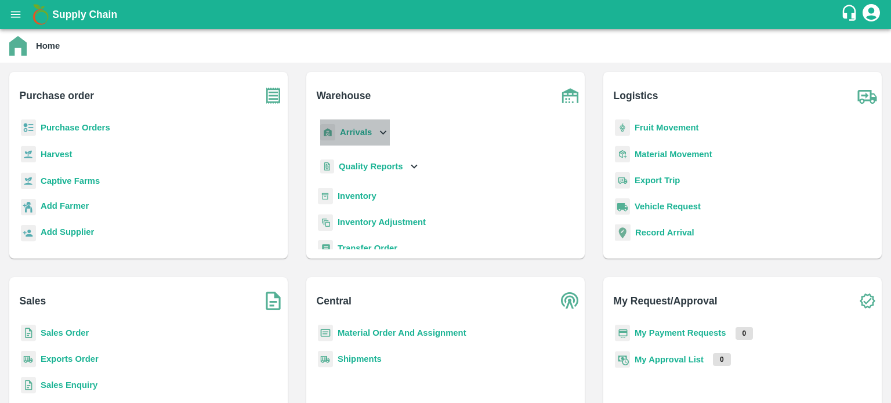
click at [385, 135] on icon at bounding box center [382, 132] width 13 height 13
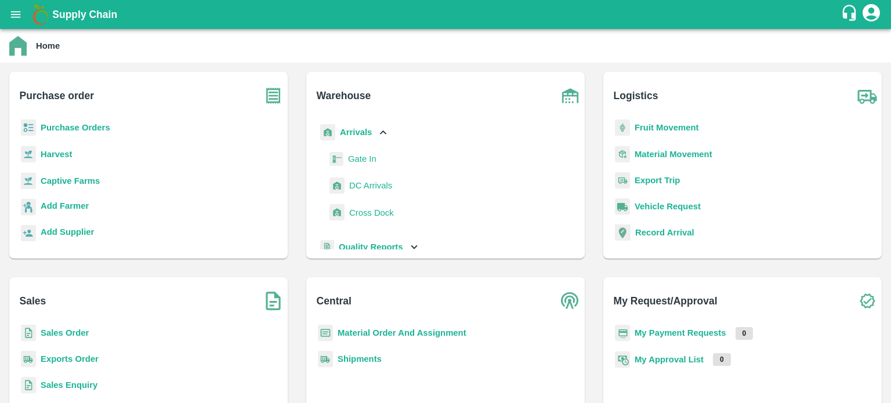
click at [364, 183] on span "DC Arrivals" at bounding box center [370, 185] width 43 height 13
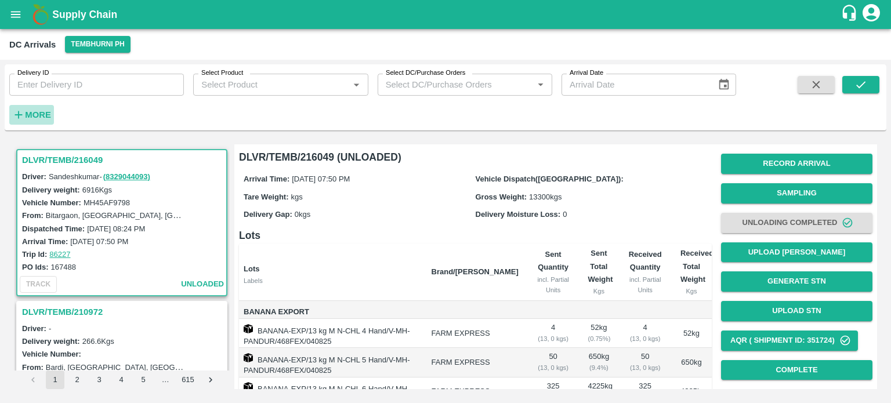
click at [37, 107] on h6 "More" at bounding box center [38, 114] width 26 height 15
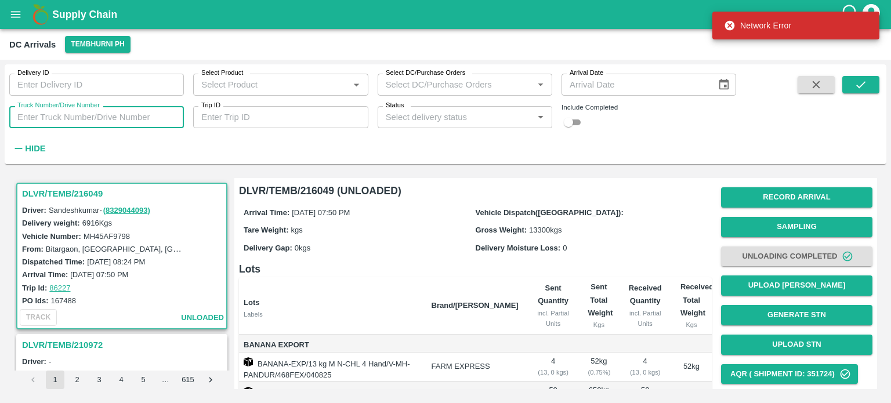
click at [63, 111] on input "Truck Number/Drive Number" at bounding box center [96, 117] width 175 height 22
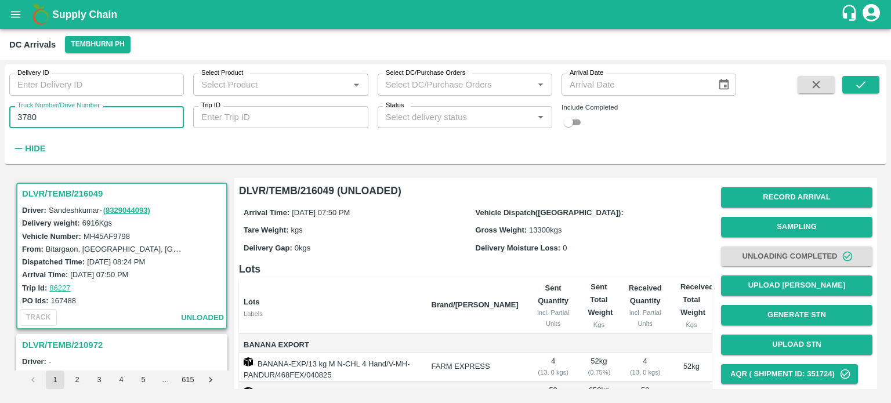
type input "3780"
click at [575, 117] on input "checkbox" at bounding box center [568, 122] width 42 height 14
checkbox input "true"
click at [858, 90] on icon "submit" at bounding box center [860, 84] width 13 height 13
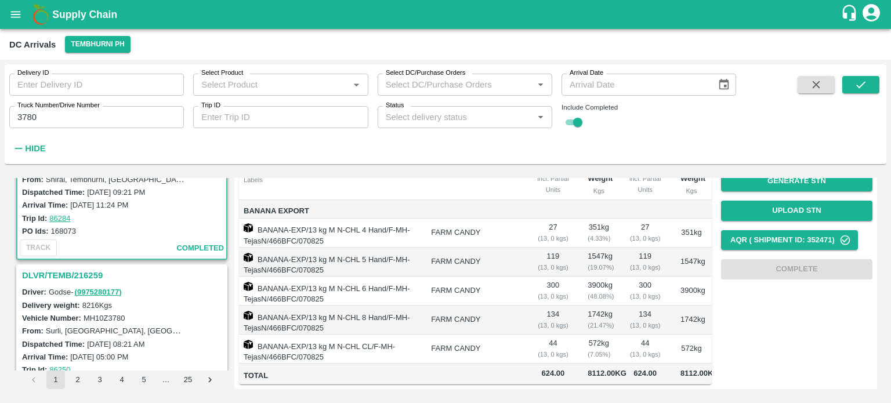
scroll to position [75, 0]
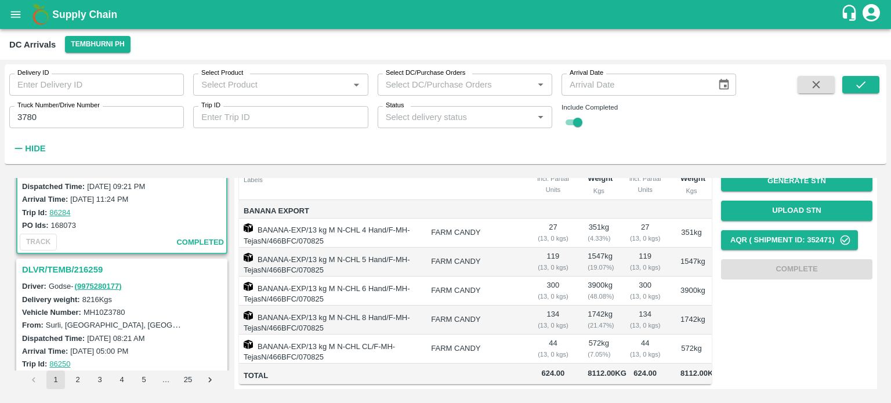
click at [65, 262] on h3 "DLVR/TEMB/216259" at bounding box center [123, 269] width 203 height 15
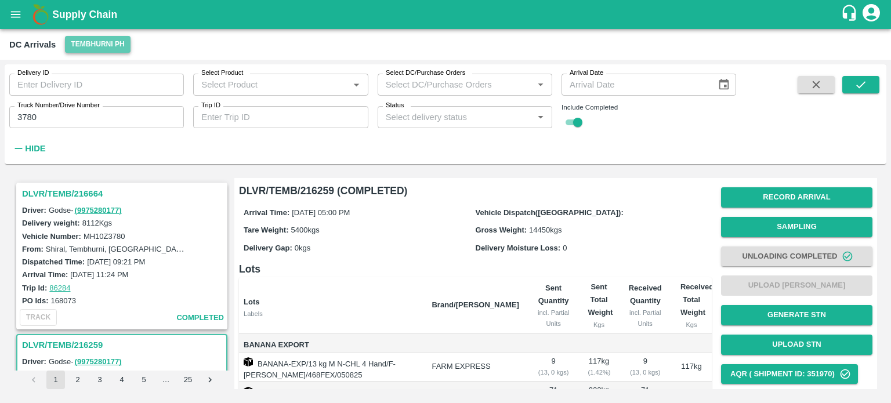
click at [87, 50] on button "Tembhurni PH" at bounding box center [97, 44] width 65 height 17
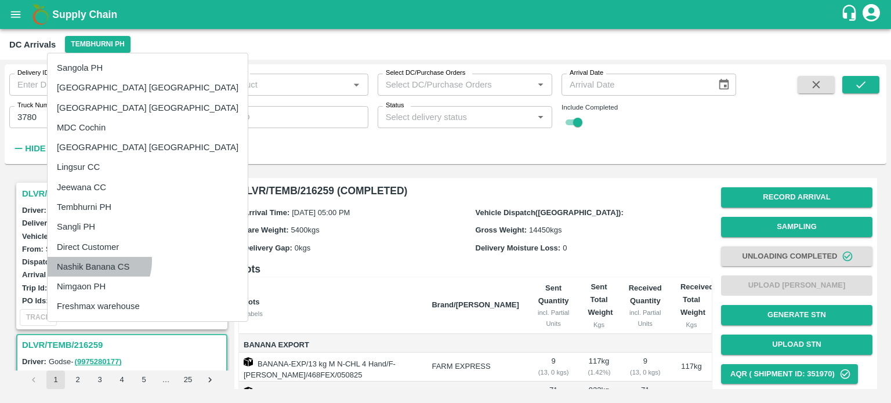
click at [95, 261] on li "Nashik Banana CS" at bounding box center [148, 267] width 200 height 20
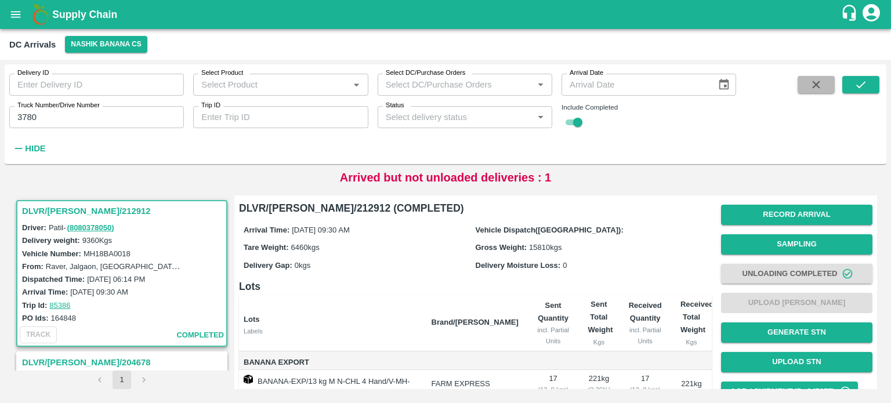
click at [814, 82] on icon "button" at bounding box center [816, 85] width 8 height 8
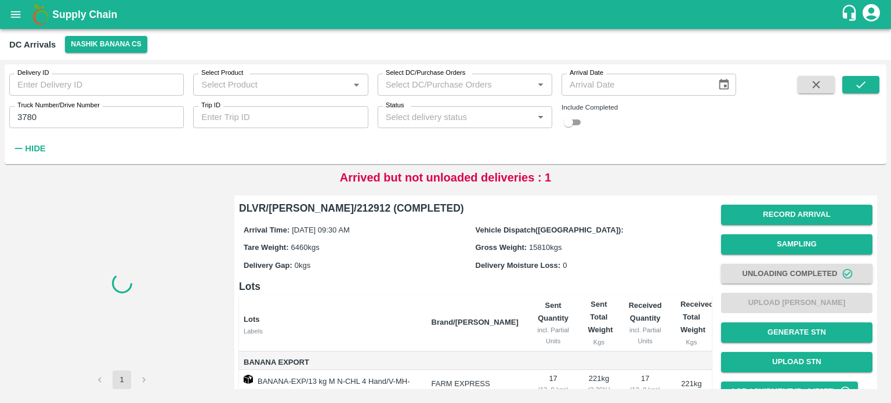
checkbox input "false"
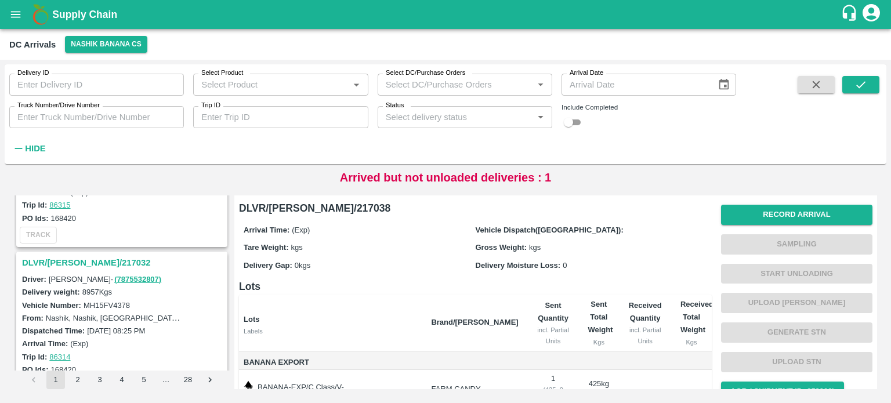
scroll to position [703, 0]
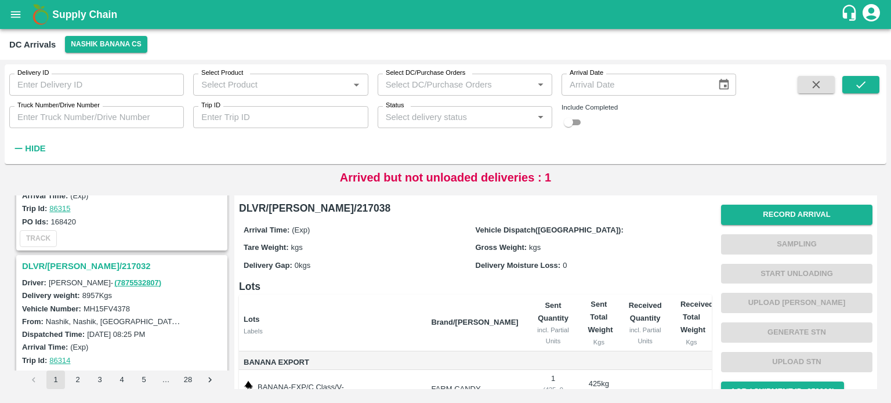
click at [79, 261] on h3 "DLVR/[PERSON_NAME]/217032" at bounding box center [123, 266] width 203 height 15
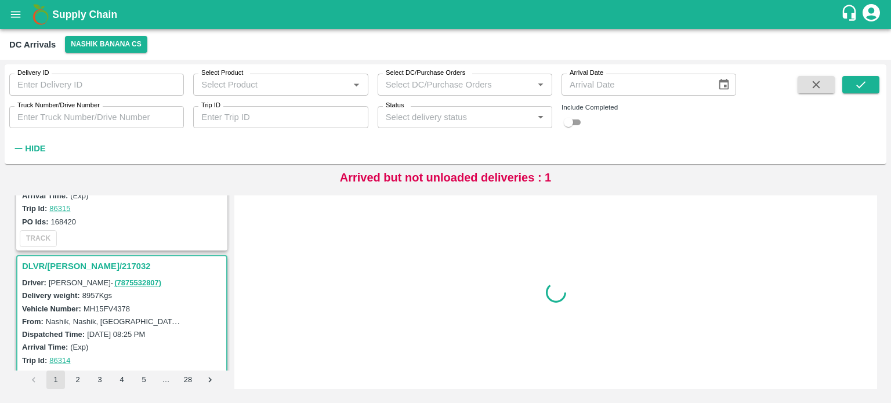
scroll to position [759, 0]
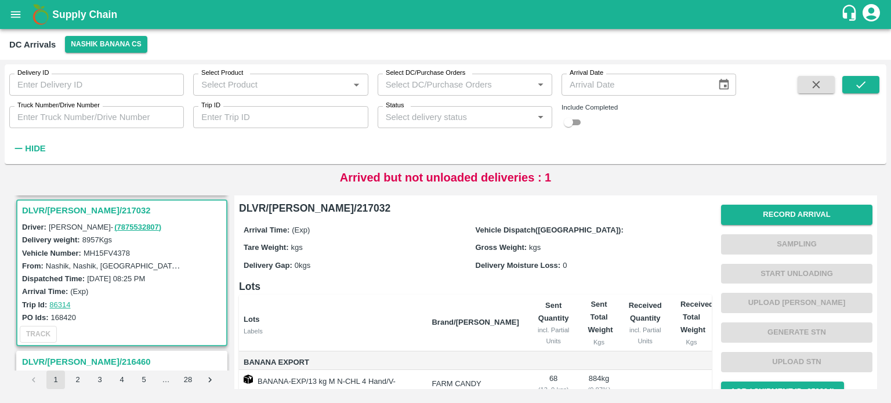
click at [109, 249] on label "MH15FV4378" at bounding box center [107, 253] width 46 height 9
copy label "MH15FV4378"
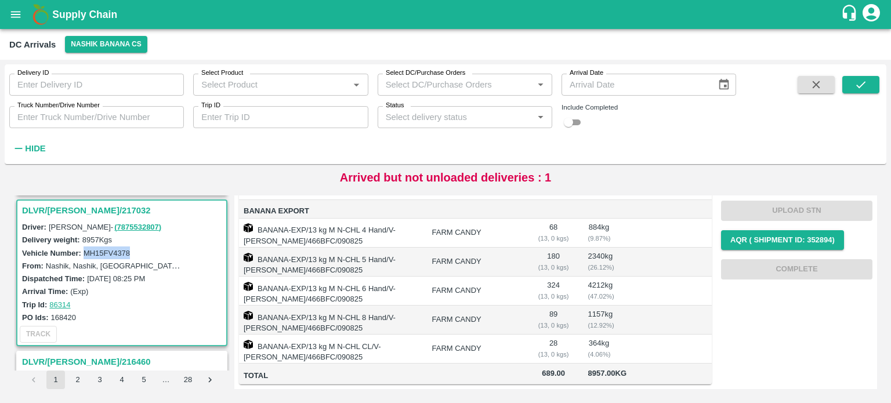
scroll to position [0, 0]
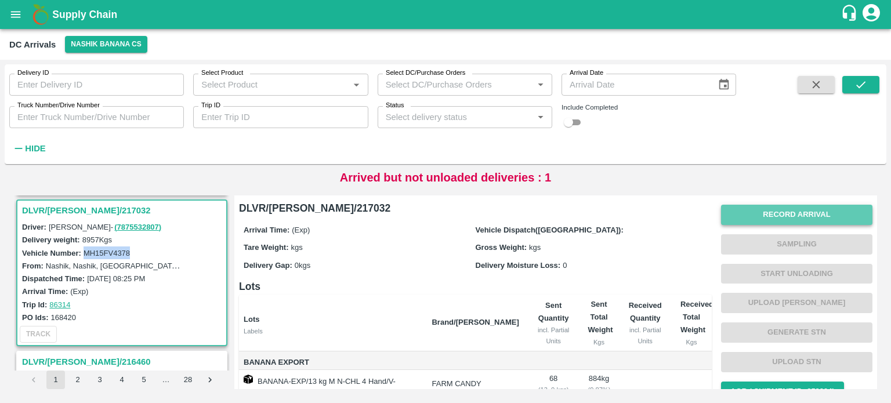
click at [789, 220] on button "Record Arrival" at bounding box center [796, 215] width 151 height 20
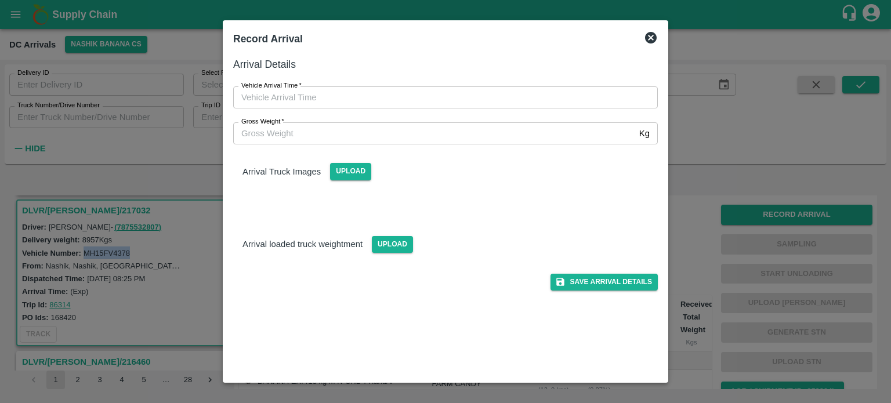
click at [654, 35] on icon at bounding box center [651, 38] width 12 height 12
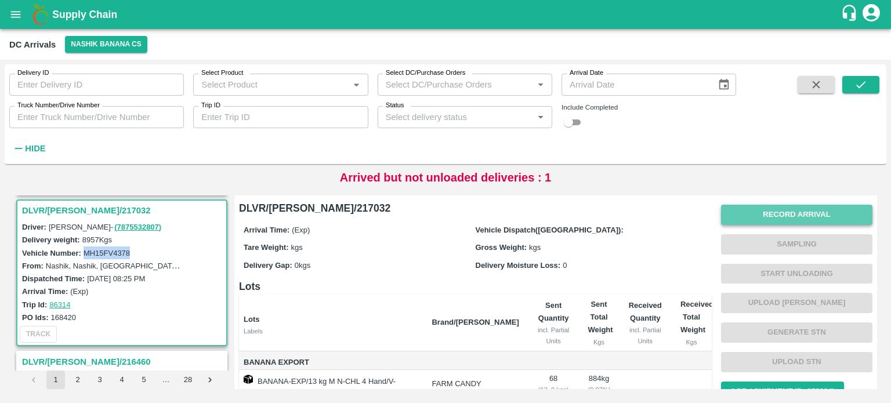
click at [793, 220] on button "Record Arrival" at bounding box center [796, 215] width 151 height 20
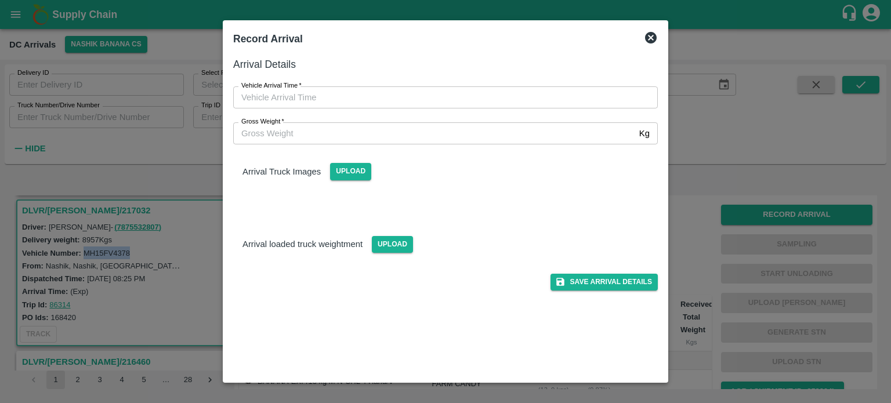
type input "DD/MM/YYYY hh:mm aa"
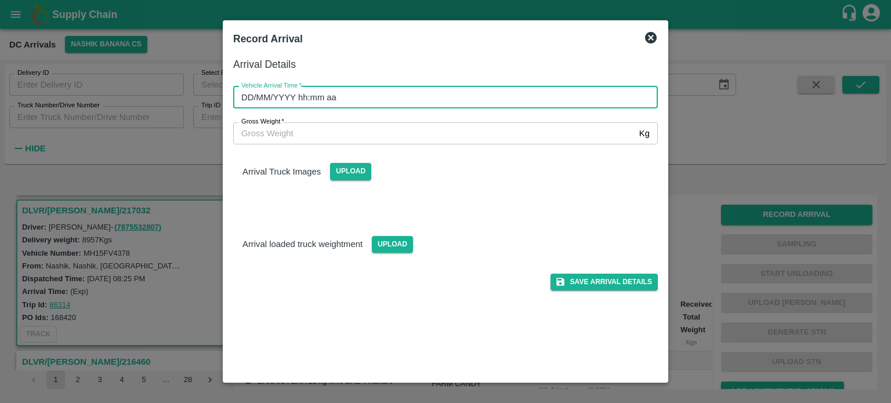
click at [482, 96] on input "DD/MM/YYYY hh:mm aa" at bounding box center [441, 97] width 416 height 22
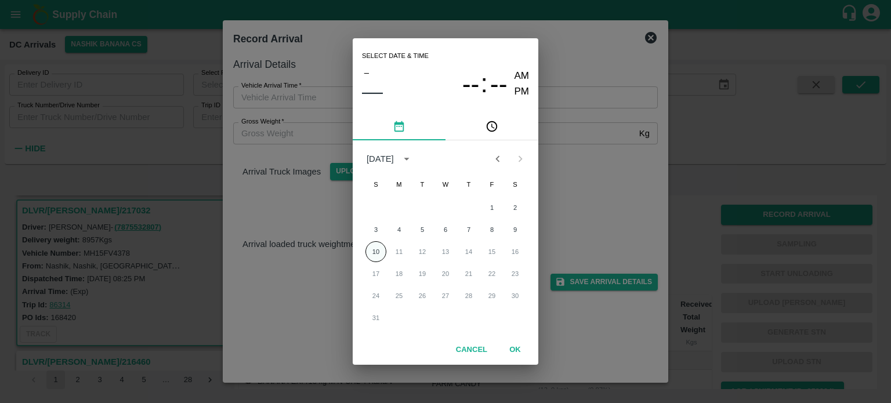
click at [370, 250] on button "10" at bounding box center [375, 251] width 21 height 21
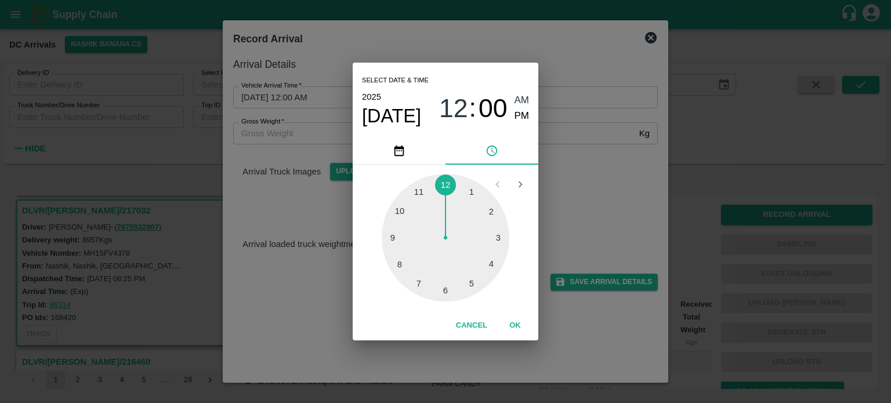
click at [401, 209] on div at bounding box center [446, 238] width 128 height 128
click at [495, 235] on div at bounding box center [446, 238] width 128 height 128
type input "[DATE] 10:14 AM"
click at [608, 199] on div "Select date & time [DATE] 10 : 14 AM PM 05 10 15 20 25 30 35 40 45 50 55 00 Can…" at bounding box center [445, 201] width 891 height 403
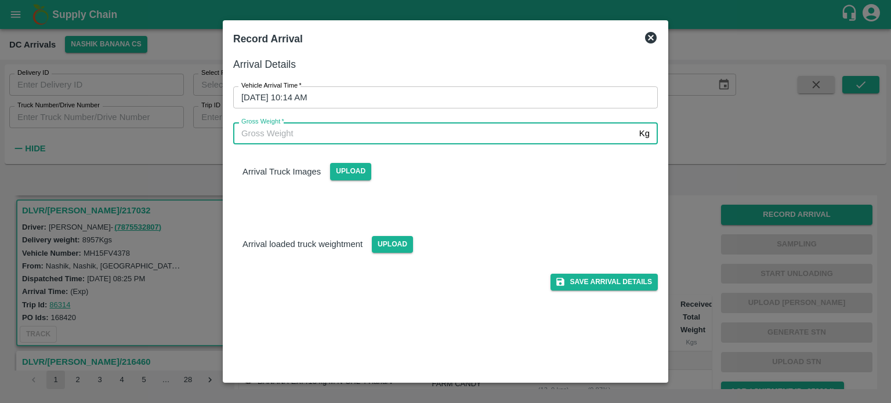
click at [298, 128] on input "Gross Weight   *" at bounding box center [433, 133] width 401 height 22
type input "15610"
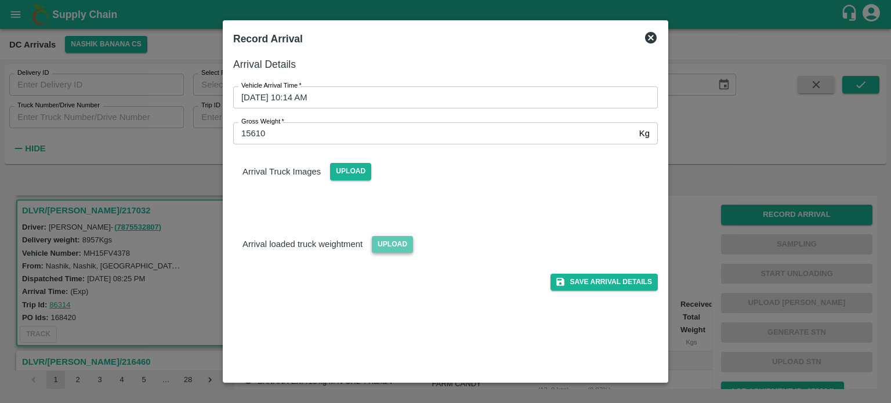
click at [390, 243] on span "Upload" at bounding box center [392, 244] width 41 height 17
click at [0, 0] on input "Upload" at bounding box center [0, 0] width 0 height 0
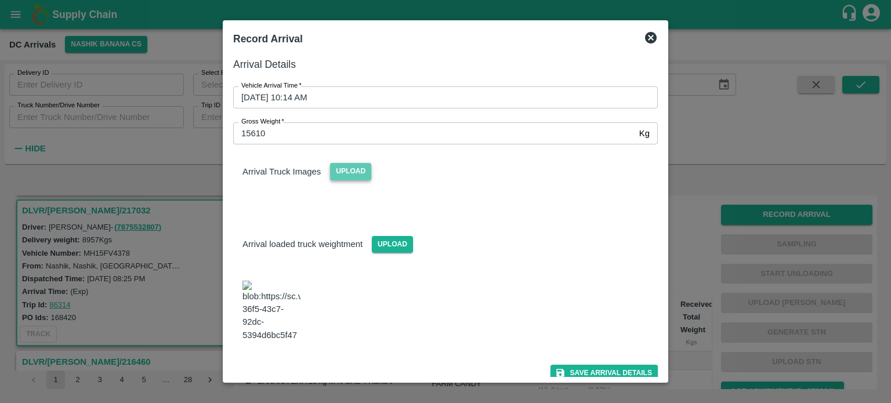
click at [345, 179] on span "Upload" at bounding box center [350, 171] width 41 height 17
click at [0, 0] on input "Upload" at bounding box center [0, 0] width 0 height 0
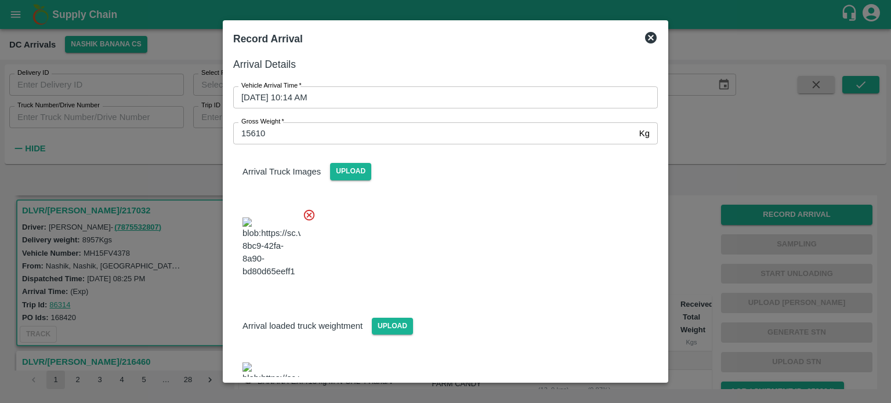
click at [505, 245] on div at bounding box center [441, 244] width 434 height 91
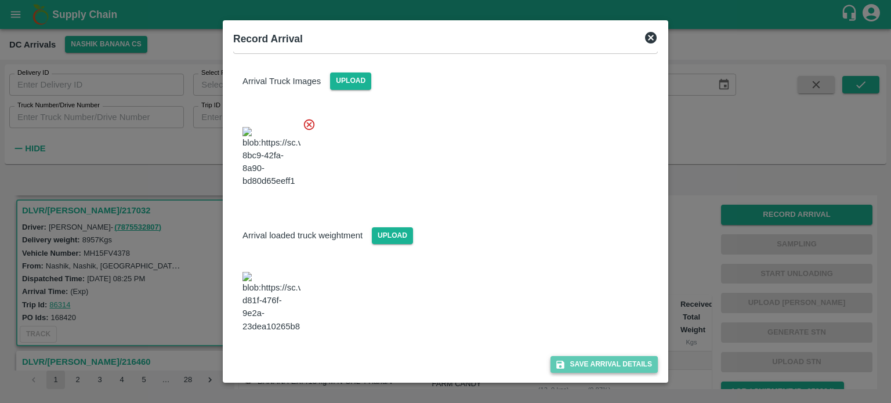
click at [596, 360] on button "Save Arrival Details" at bounding box center [603, 364] width 107 height 17
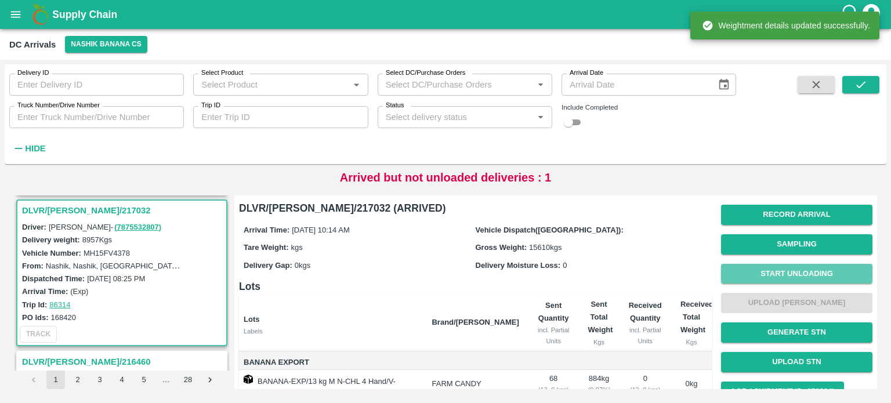
click at [792, 271] on button "Start Unloading" at bounding box center [796, 274] width 151 height 20
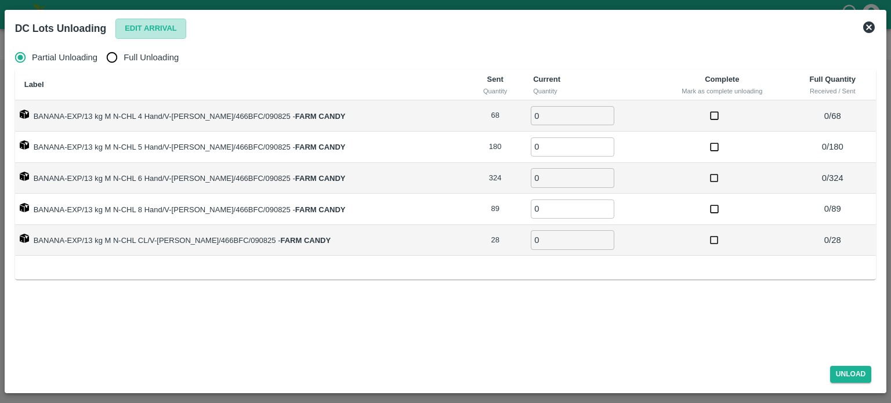
click at [148, 26] on button "Edit Arrival" at bounding box center [150, 29] width 71 height 20
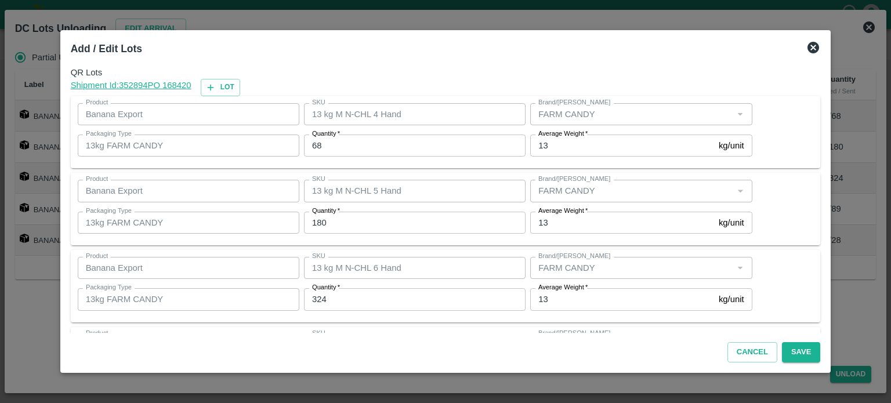
click at [321, 146] on input "68" at bounding box center [415, 146] width 222 height 22
type input "95"
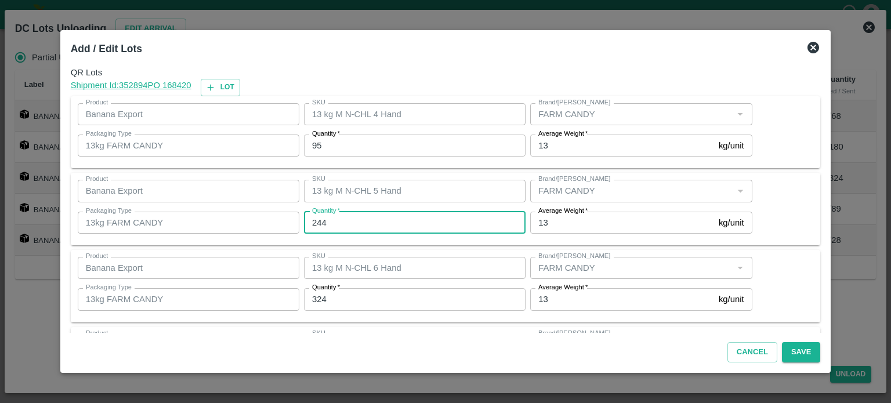
type input "244"
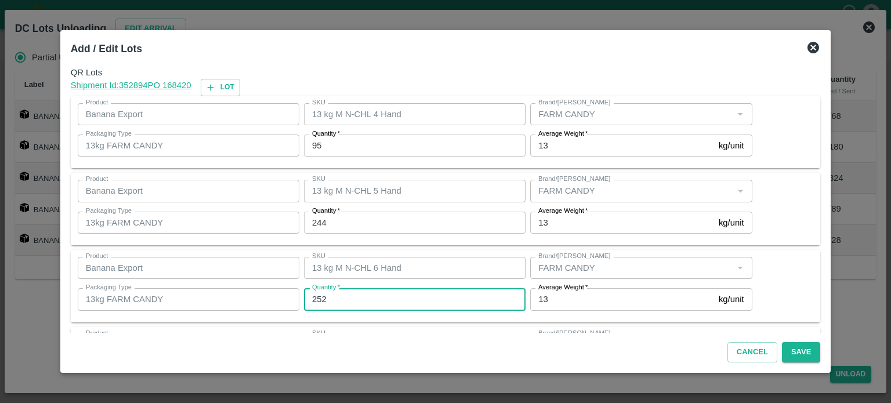
type input "252"
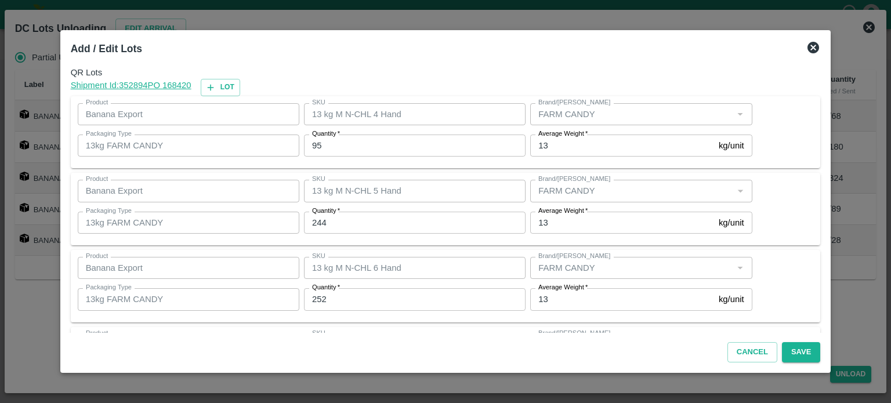
scroll to position [152, 0]
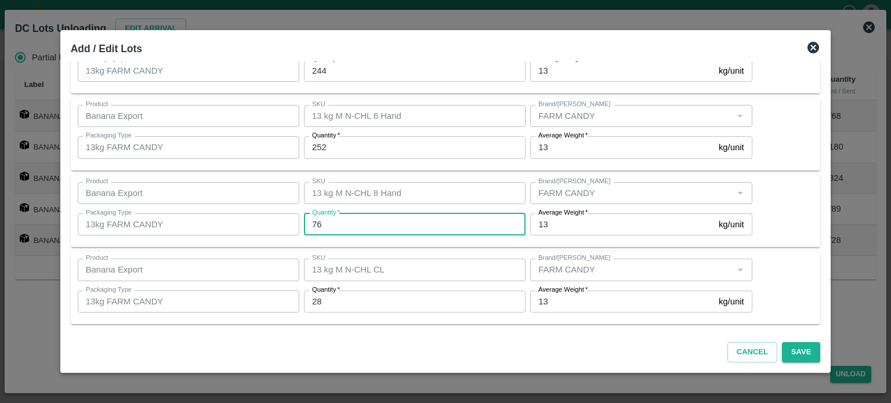
type input "76"
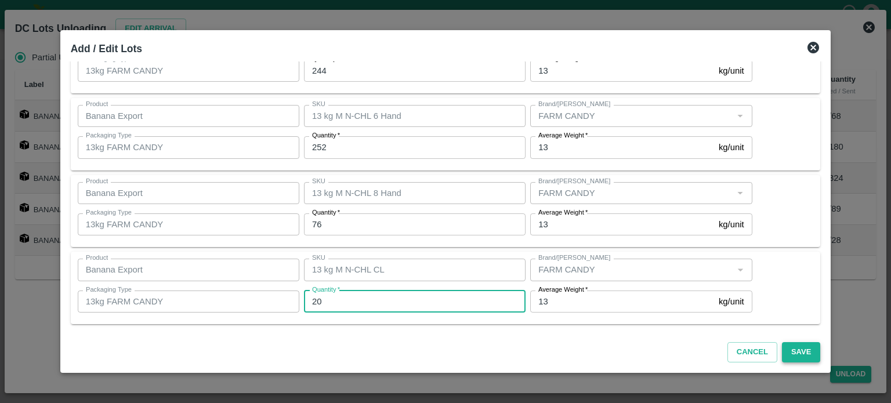
type input "20"
click at [785, 351] on button "Save" at bounding box center [801, 352] width 38 height 20
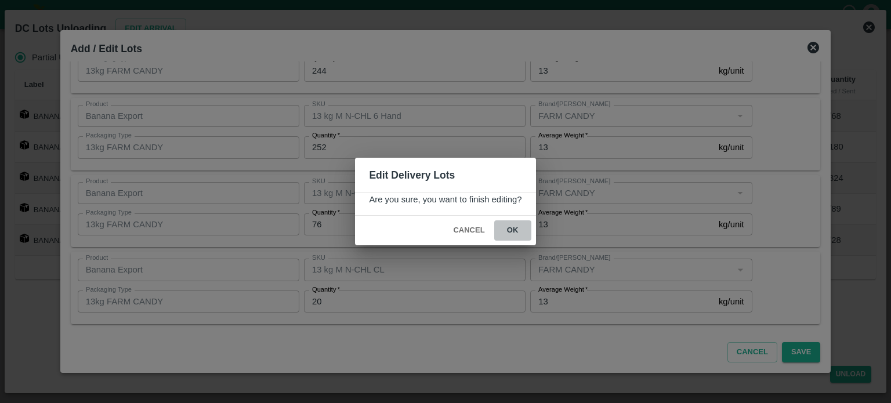
click at [510, 229] on button "ok" at bounding box center [512, 230] width 37 height 20
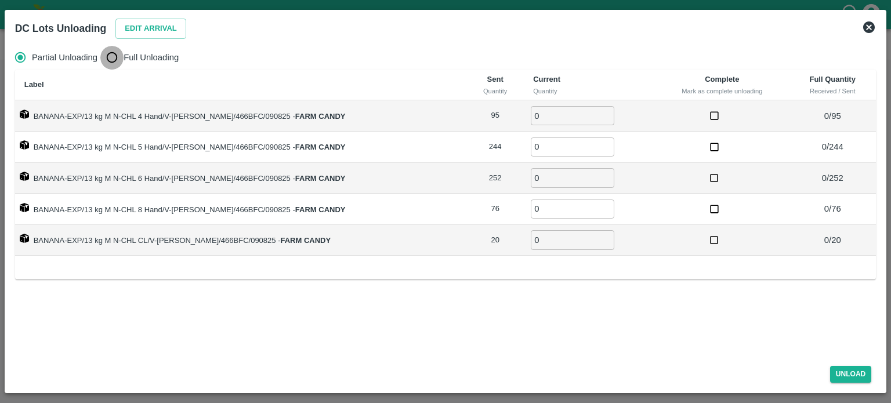
click at [112, 64] on input "Full Unloading" at bounding box center [111, 57] width 23 height 23
radio input "true"
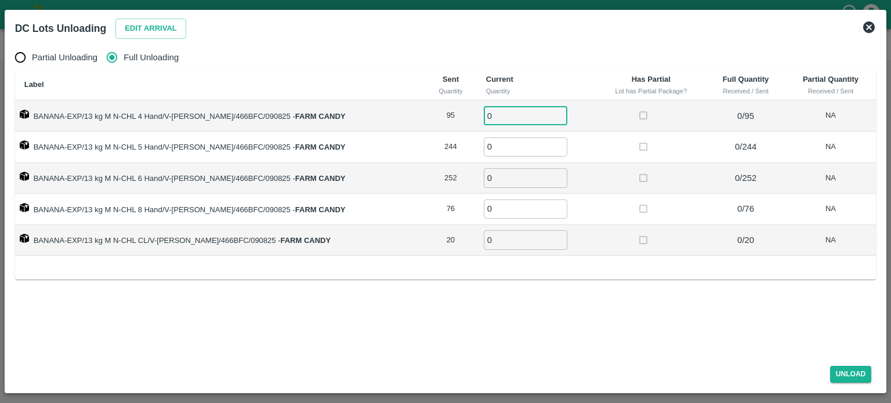
click at [494, 114] on input "0" at bounding box center [526, 115] width 84 height 19
type input "95"
type input "244"
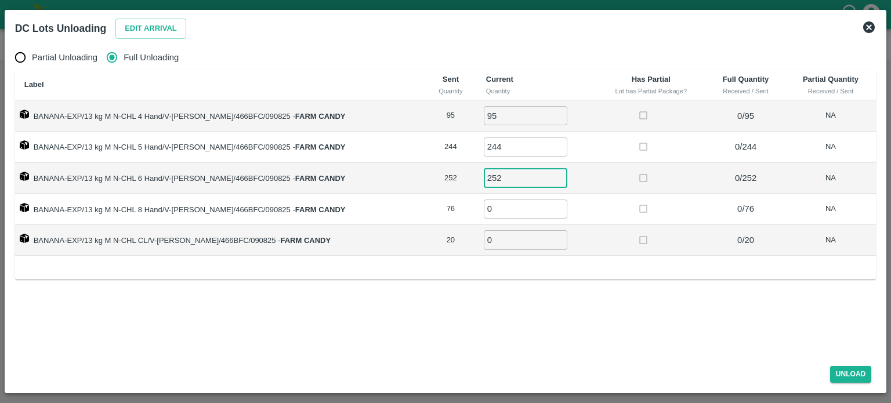
type input "252"
type input "76"
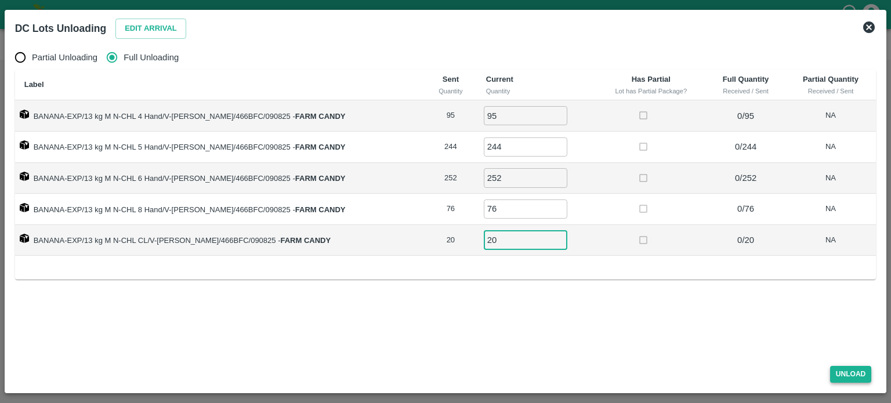
type input "20"
click at [850, 371] on button "Unload" at bounding box center [851, 374] width 42 height 17
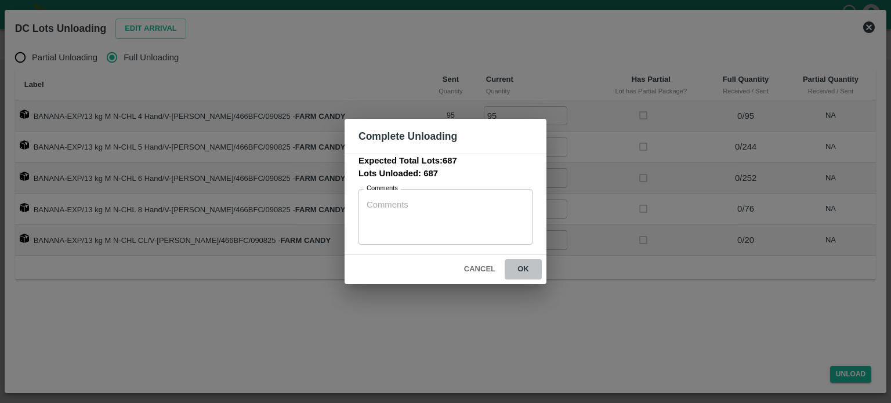
click at [522, 266] on button "ok" at bounding box center [523, 269] width 37 height 20
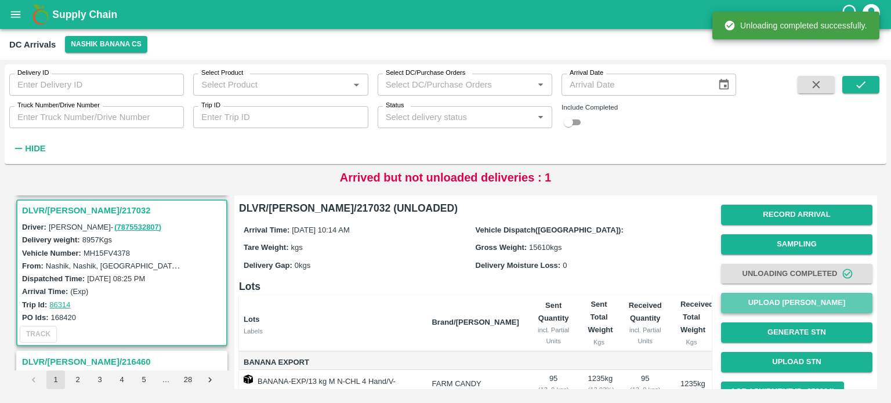
click at [796, 300] on button "Upload [PERSON_NAME]" at bounding box center [796, 303] width 151 height 20
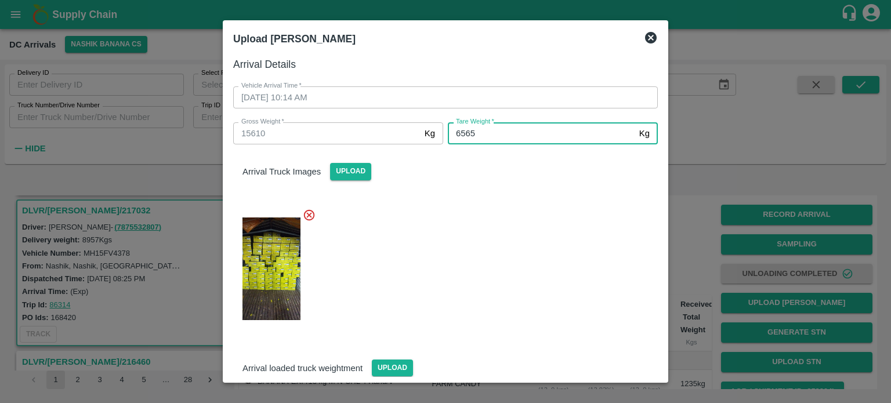
type input "6565"
click at [545, 285] on div at bounding box center [441, 265] width 434 height 133
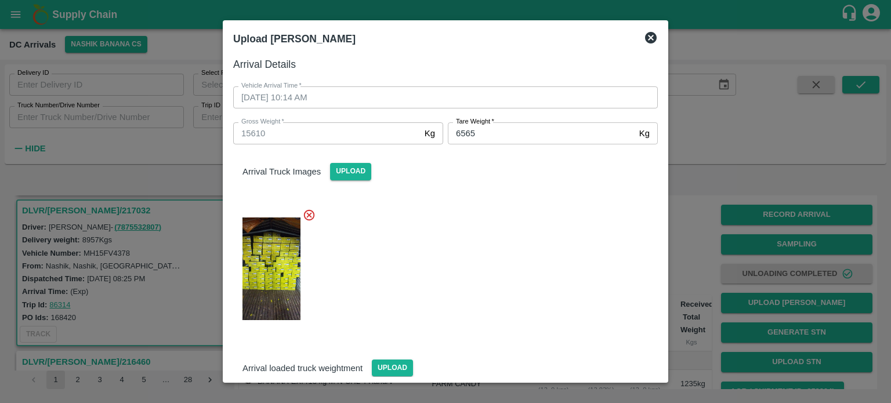
click at [545, 260] on div at bounding box center [441, 265] width 434 height 133
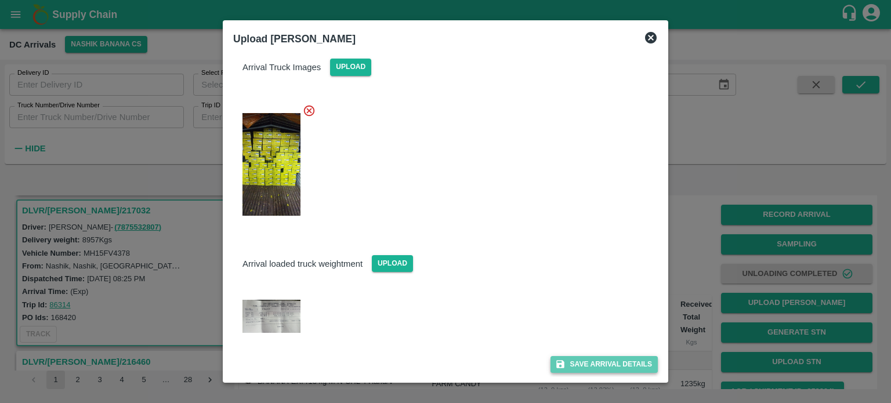
click at [600, 363] on button "Save Arrival Details" at bounding box center [603, 364] width 107 height 17
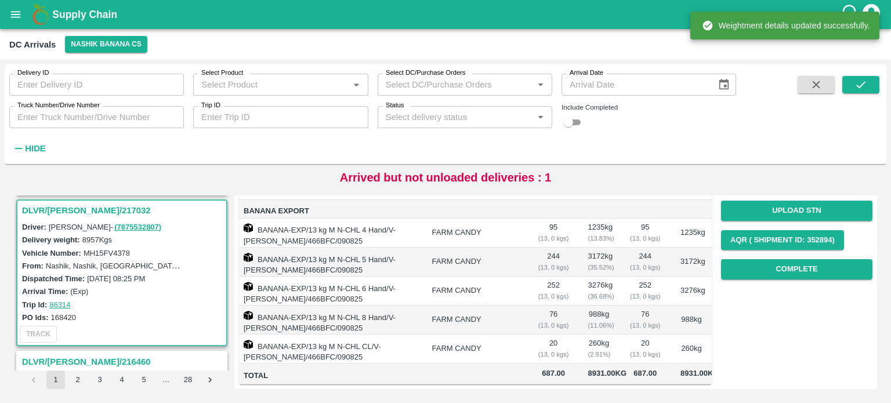
scroll to position [165, 0]
click at [779, 261] on button "Complete" at bounding box center [796, 269] width 151 height 20
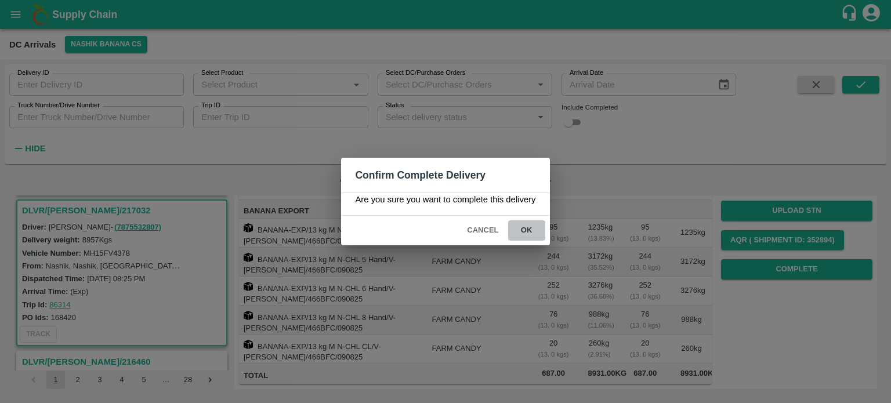
click at [530, 230] on button "ok" at bounding box center [526, 230] width 37 height 20
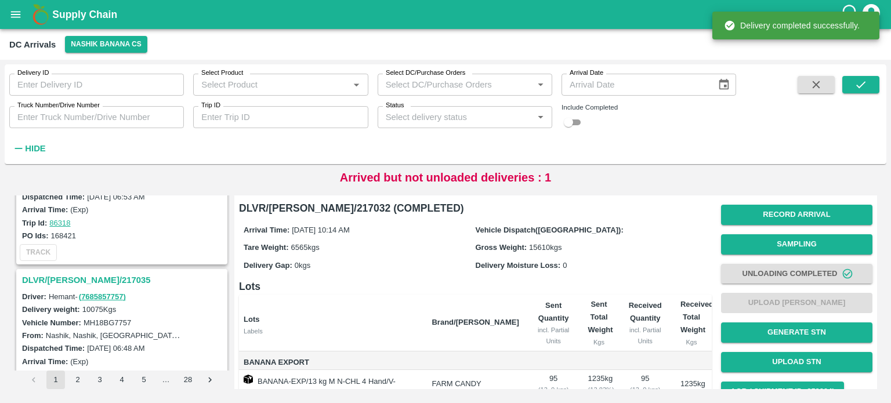
scroll to position [383, 0]
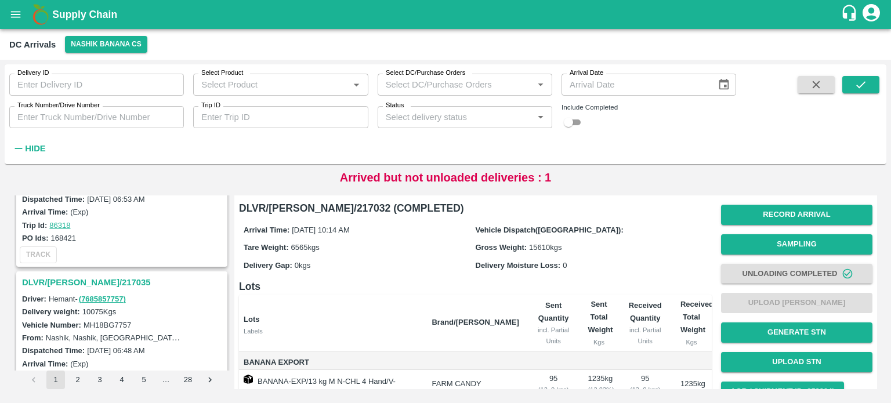
click at [71, 275] on h3 "DLVR/[PERSON_NAME]/217035" at bounding box center [123, 282] width 203 height 15
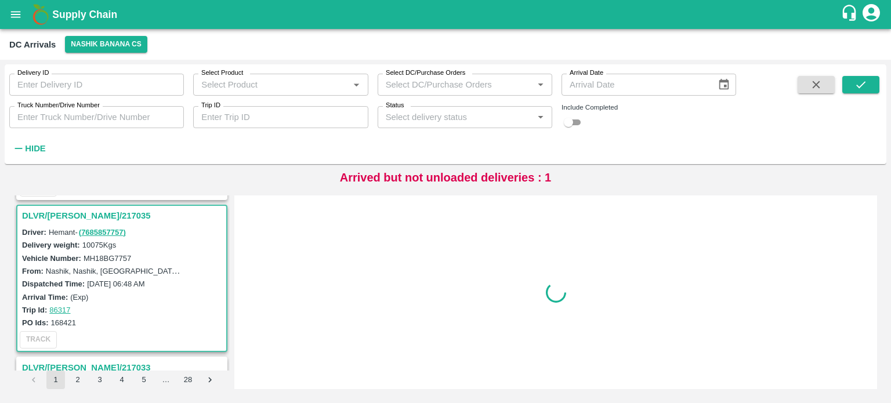
scroll to position [457, 0]
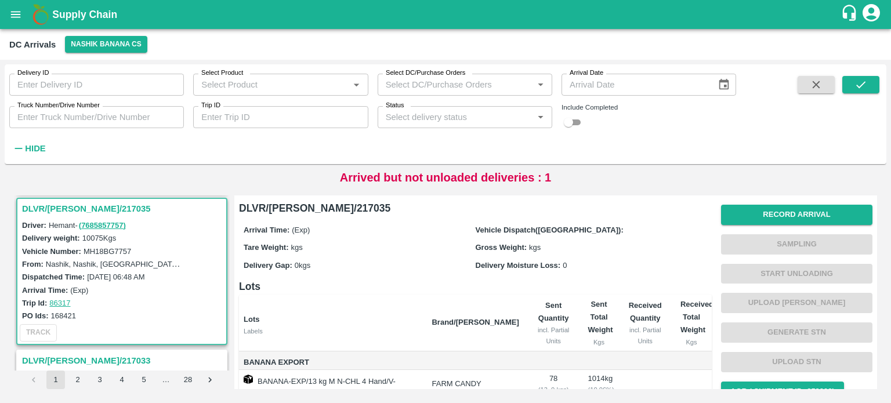
click at [104, 247] on label "MH18BG7757" at bounding box center [108, 251] width 48 height 9
copy label "MH18BG7757"
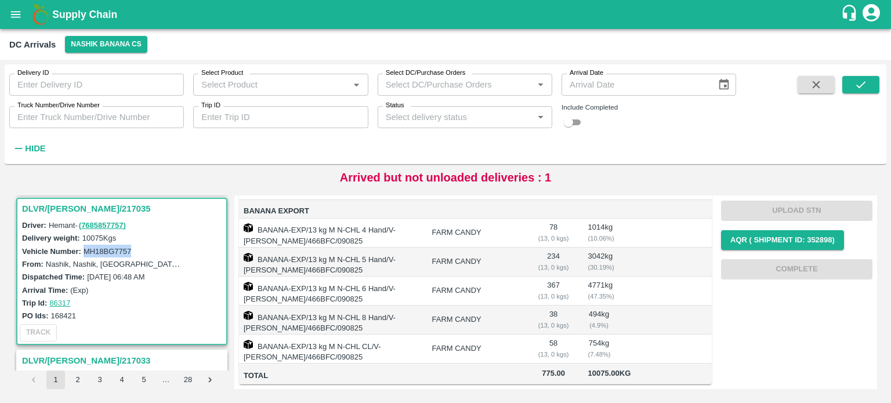
scroll to position [0, 0]
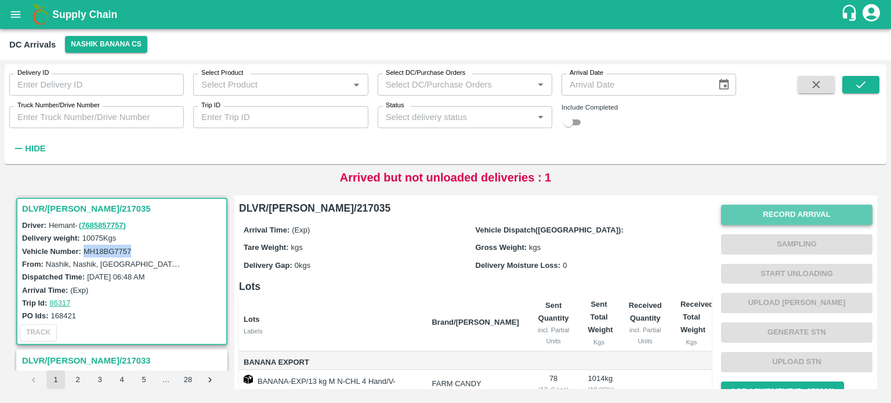
click at [771, 224] on button "Record Arrival" at bounding box center [796, 215] width 151 height 20
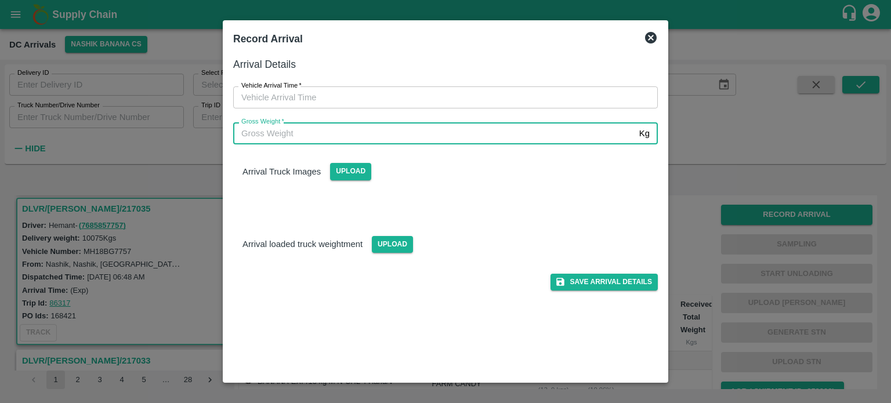
click at [484, 141] on input "Gross Weight   *" at bounding box center [433, 133] width 401 height 22
type input "15490"
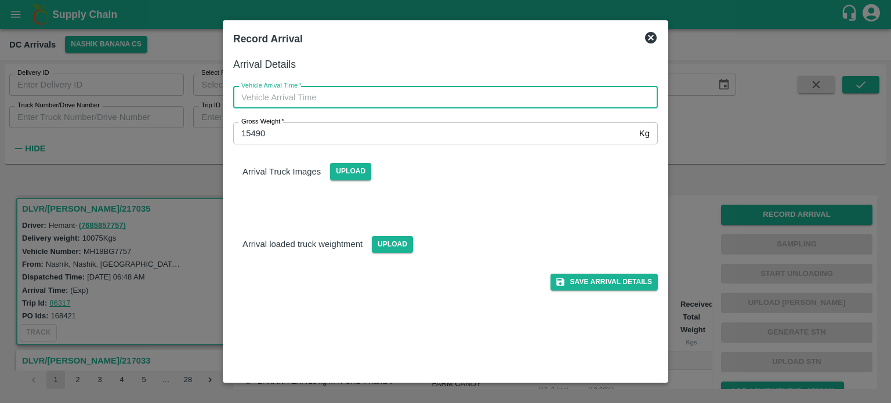
type input "DD/MM/YYYY hh:mm aa"
click at [474, 100] on input "DD/MM/YYYY hh:mm aa" at bounding box center [441, 97] width 416 height 22
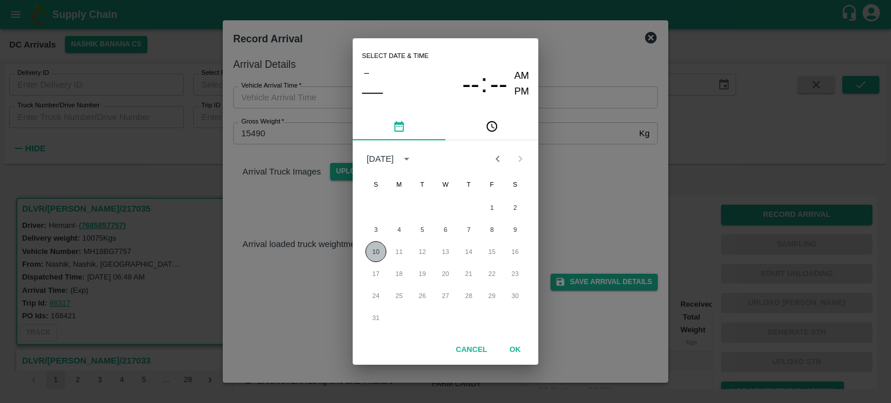
click at [371, 245] on button "10" at bounding box center [375, 251] width 21 height 21
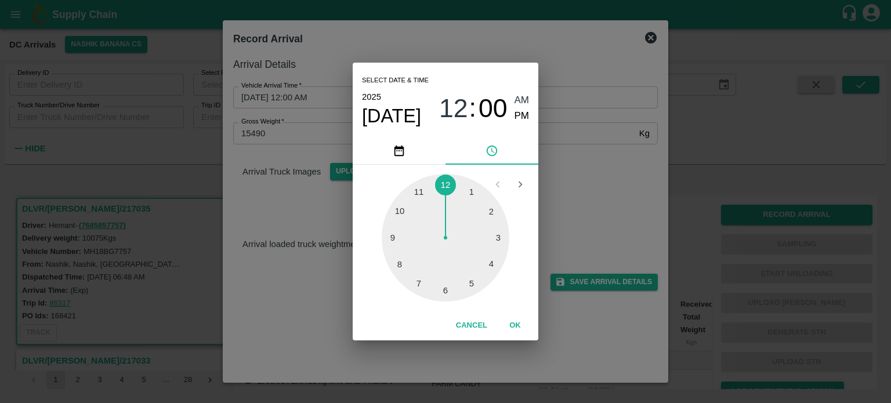
click at [417, 190] on div at bounding box center [446, 238] width 128 height 128
click at [396, 210] on div at bounding box center [446, 238] width 128 height 128
type input "[DATE] 11:50 AM"
click at [556, 168] on div "Select date & time [DATE] 11 : 50 AM PM 05 10 15 20 25 30 35 40 45 50 55 00 Can…" at bounding box center [445, 201] width 891 height 403
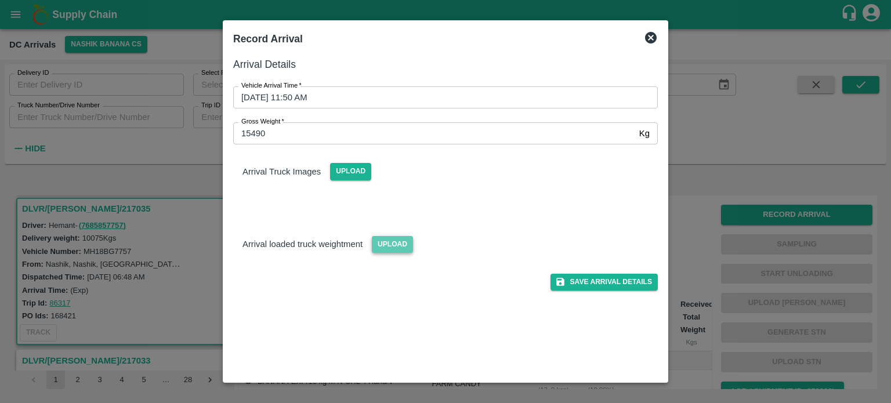
click at [387, 247] on span "Upload" at bounding box center [392, 244] width 41 height 17
click at [0, 0] on input "Upload" at bounding box center [0, 0] width 0 height 0
click at [350, 165] on span "Upload" at bounding box center [350, 171] width 41 height 17
click at [0, 0] on input "Upload" at bounding box center [0, 0] width 0 height 0
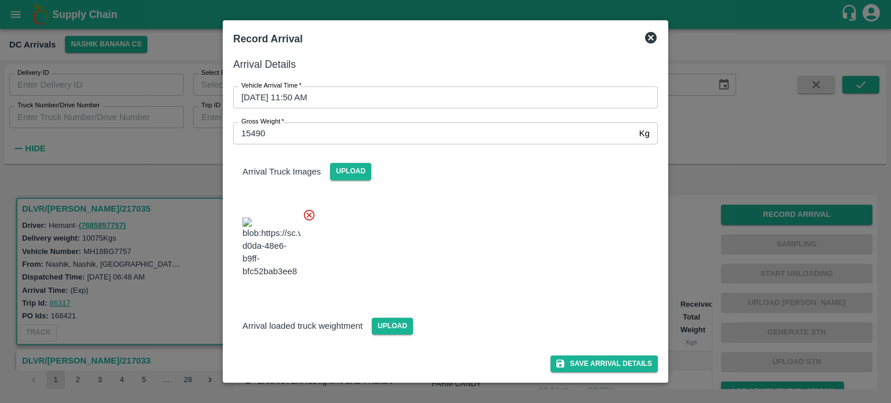
scroll to position [42, 0]
click at [389, 327] on span "Upload" at bounding box center [392, 326] width 41 height 17
click at [0, 0] on input "Upload" at bounding box center [0, 0] width 0 height 0
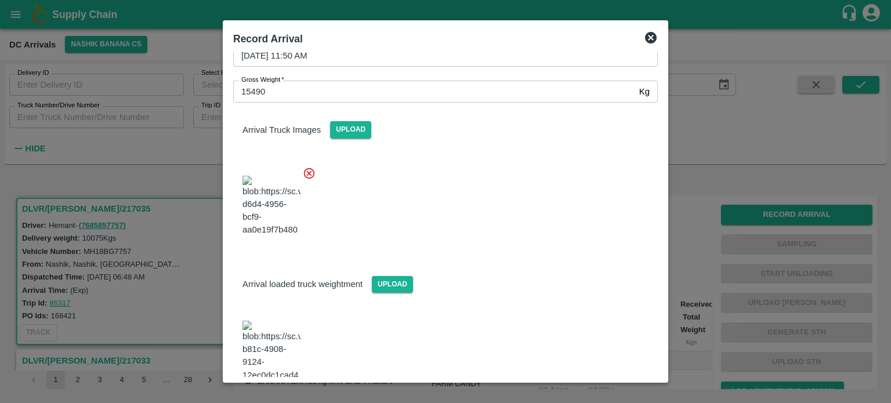
click at [468, 227] on div at bounding box center [441, 202] width 434 height 91
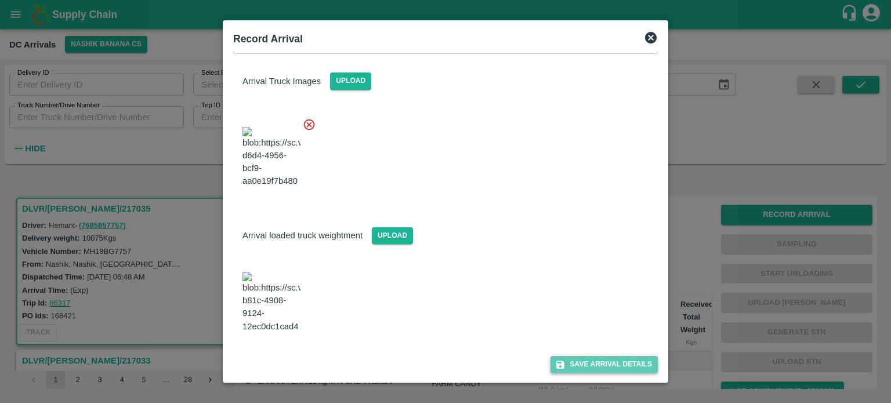
click at [596, 356] on button "Save Arrival Details" at bounding box center [603, 364] width 107 height 17
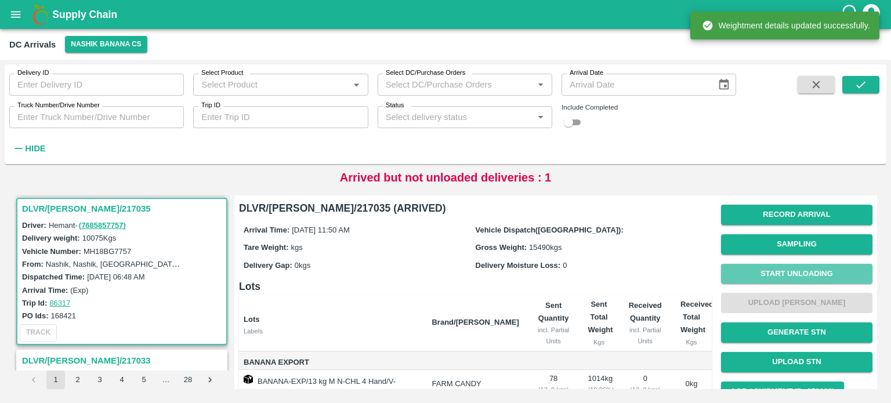
click at [791, 272] on button "Start Unloading" at bounding box center [796, 274] width 151 height 20
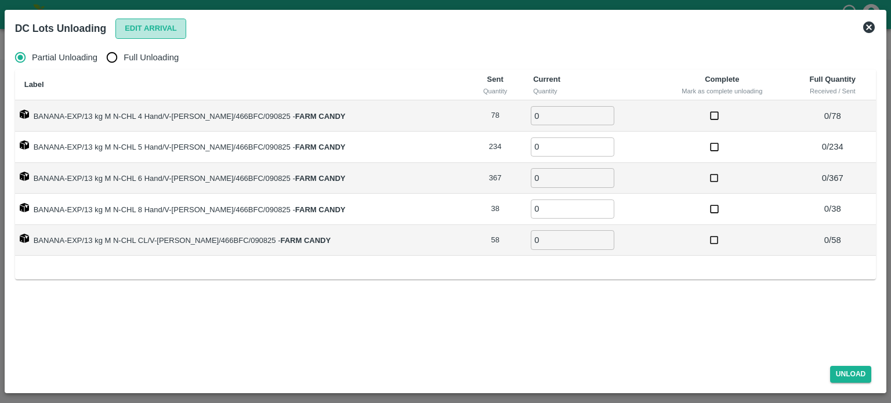
click at [147, 22] on button "Edit Arrival" at bounding box center [150, 29] width 71 height 20
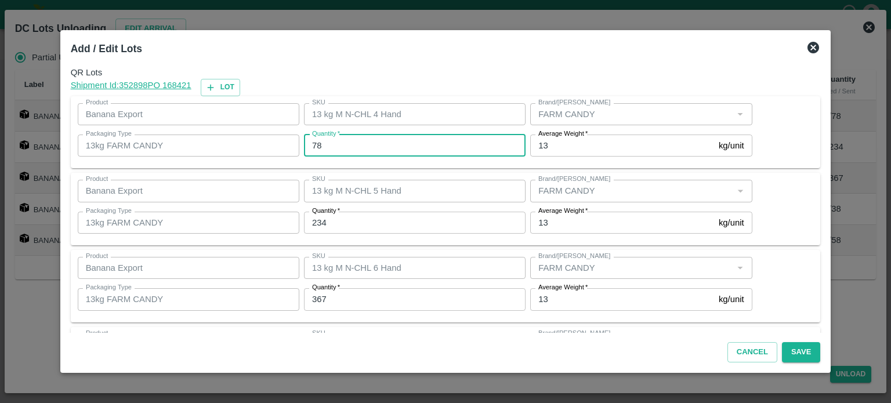
click at [320, 144] on input "78" at bounding box center [415, 146] width 222 height 22
type input "76"
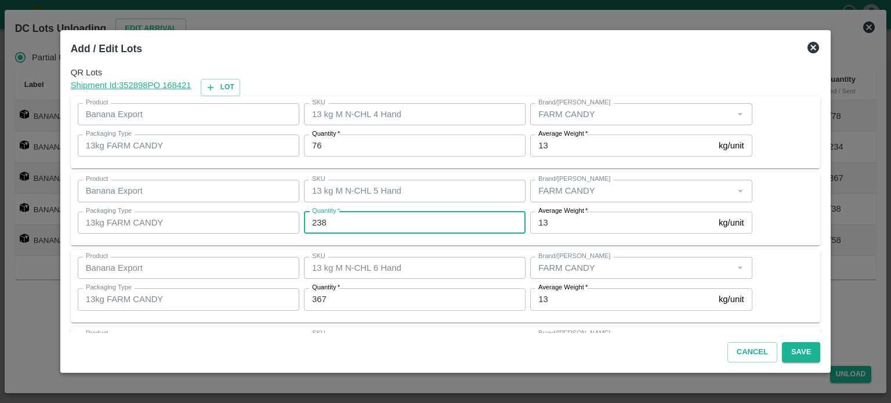
type input "238"
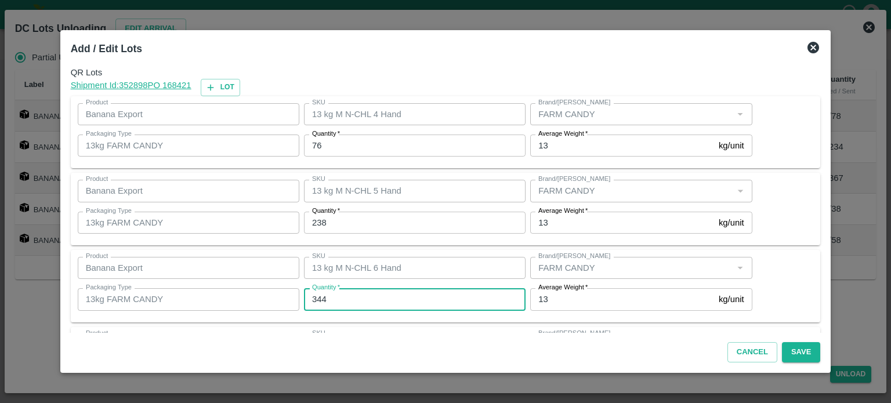
type input "344"
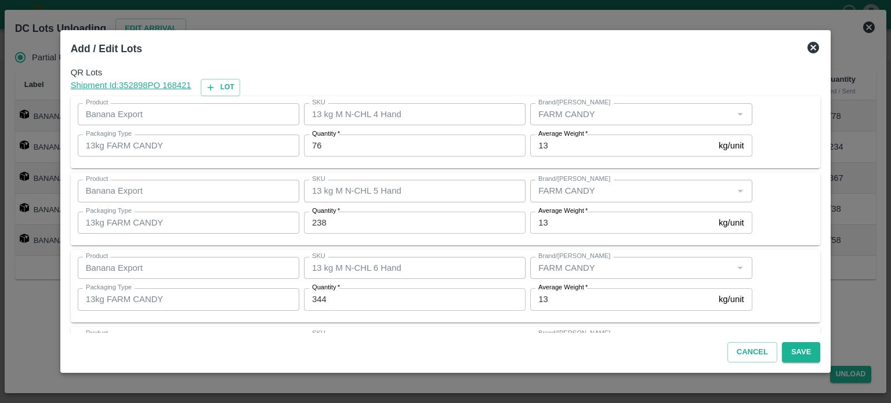
scroll to position [152, 0]
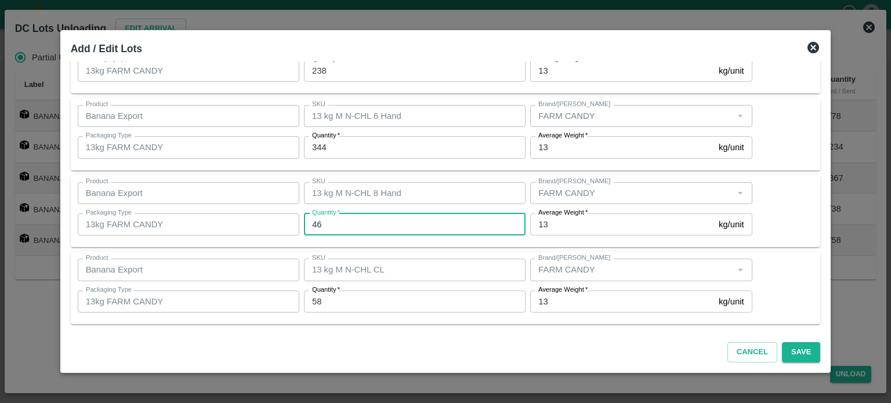
type input "46"
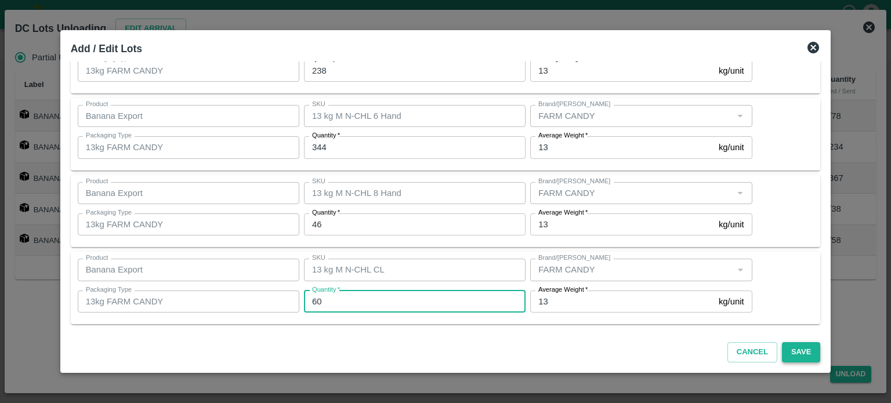
type input "60"
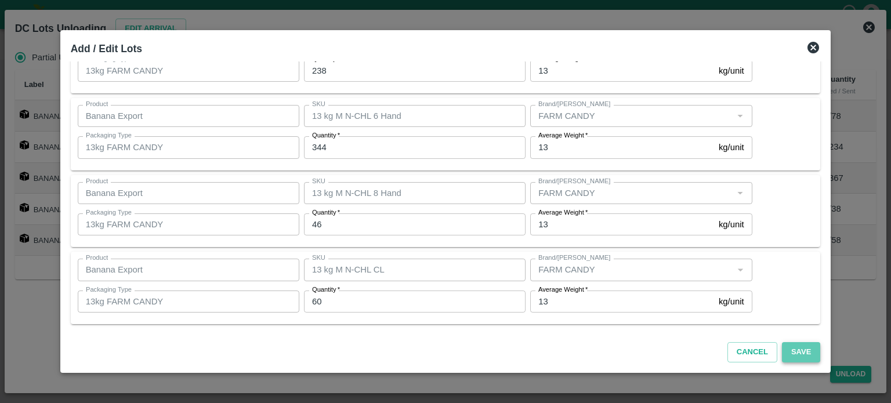
click at [786, 355] on button "Save" at bounding box center [801, 352] width 38 height 20
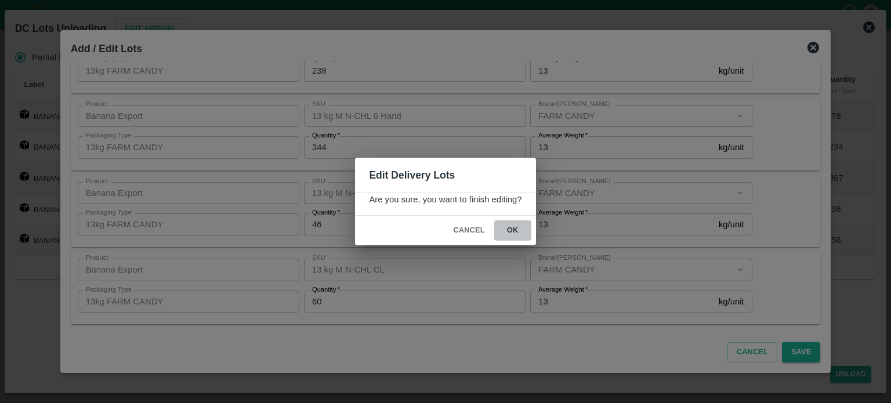
click at [511, 227] on button "ok" at bounding box center [512, 230] width 37 height 20
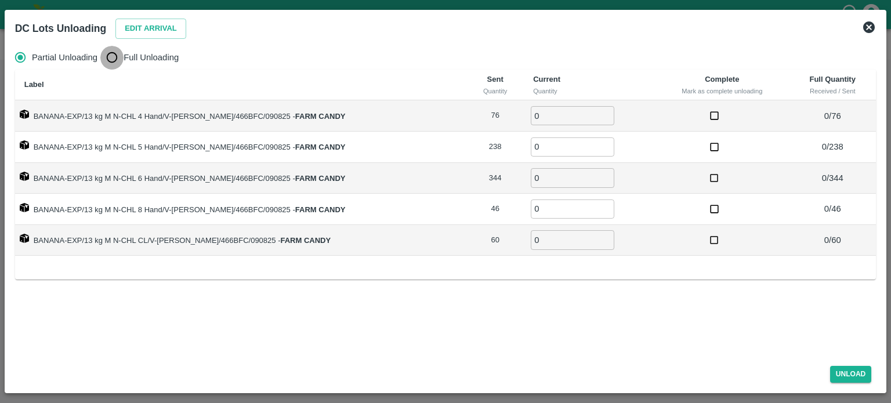
click at [115, 63] on input "Full Unloading" at bounding box center [111, 57] width 23 height 23
radio input "true"
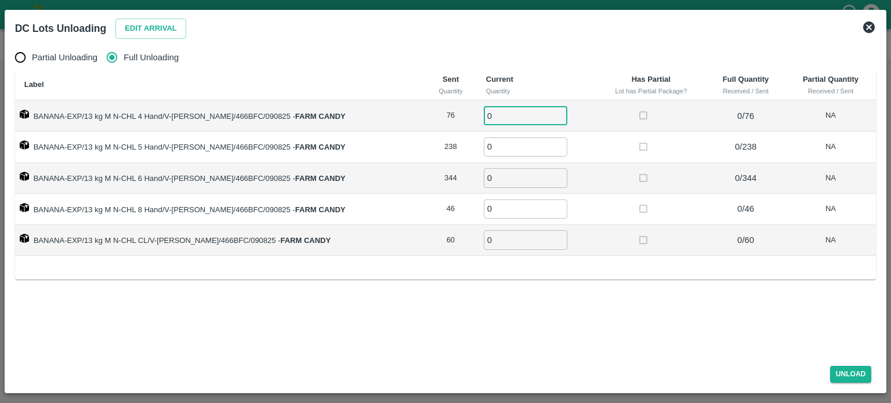
click at [485, 112] on input "0" at bounding box center [526, 115] width 84 height 19
type input "76"
type input "238"
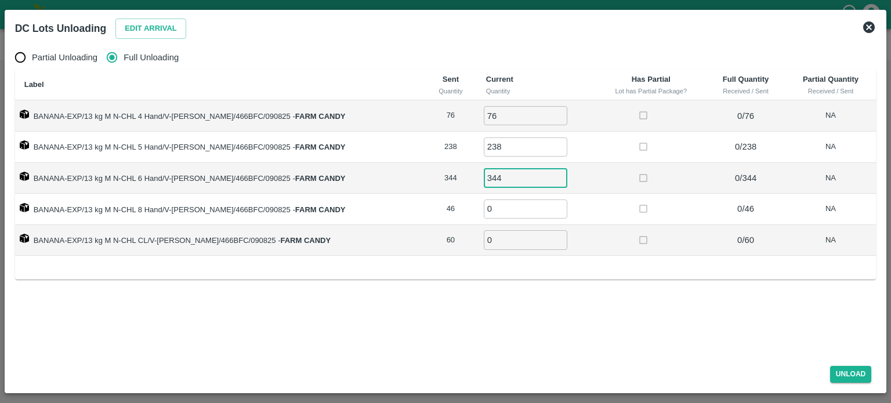
type input "344"
type input "46"
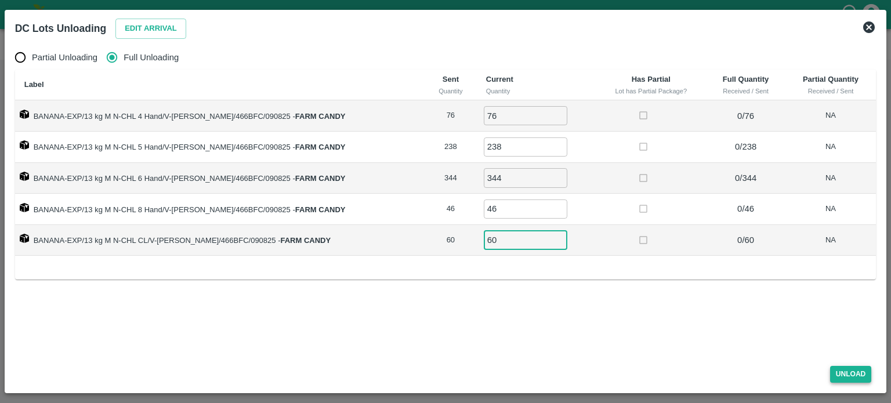
type input "60"
click at [844, 371] on button "Unload" at bounding box center [851, 374] width 42 height 17
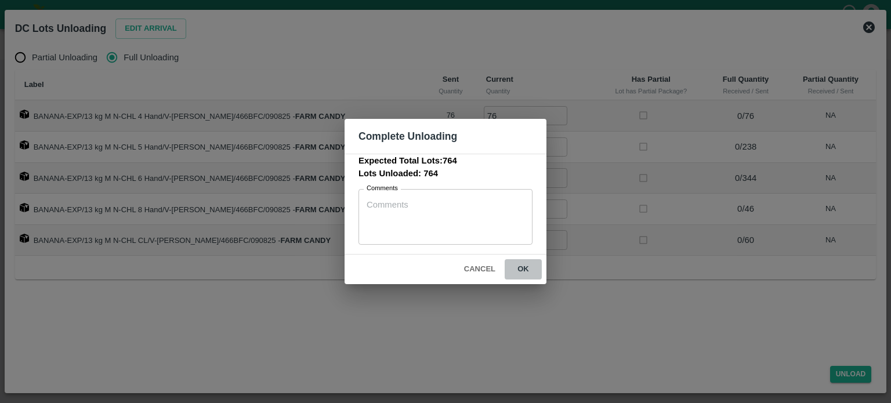
click at [523, 270] on button "ok" at bounding box center [523, 269] width 37 height 20
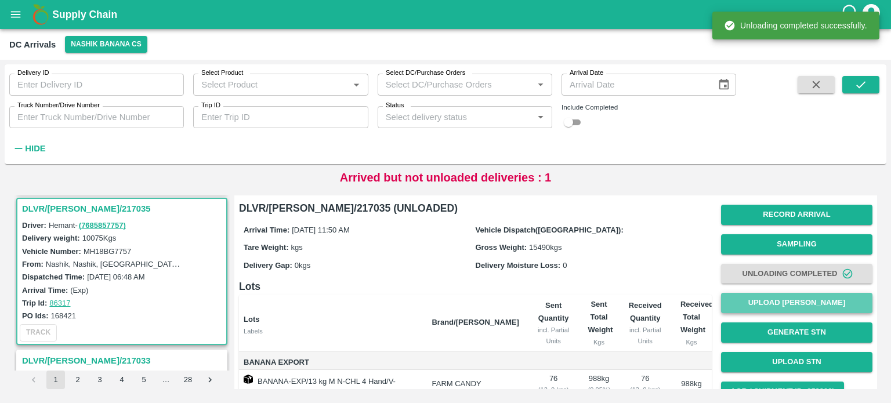
click at [792, 300] on button "Upload [PERSON_NAME]" at bounding box center [796, 303] width 151 height 20
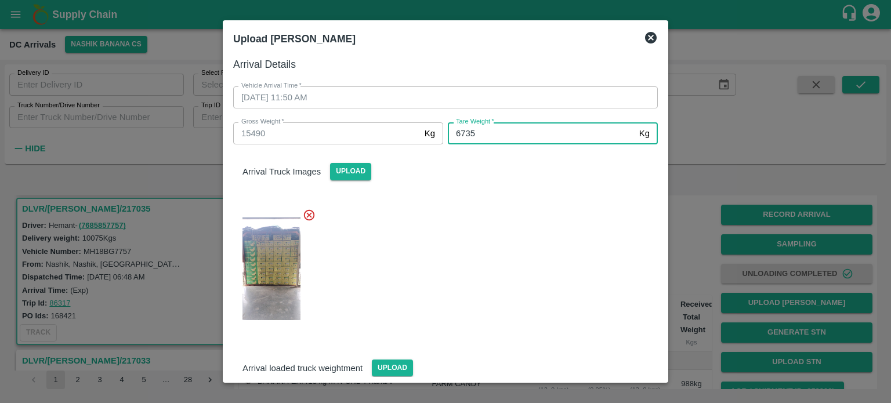
type input "6735"
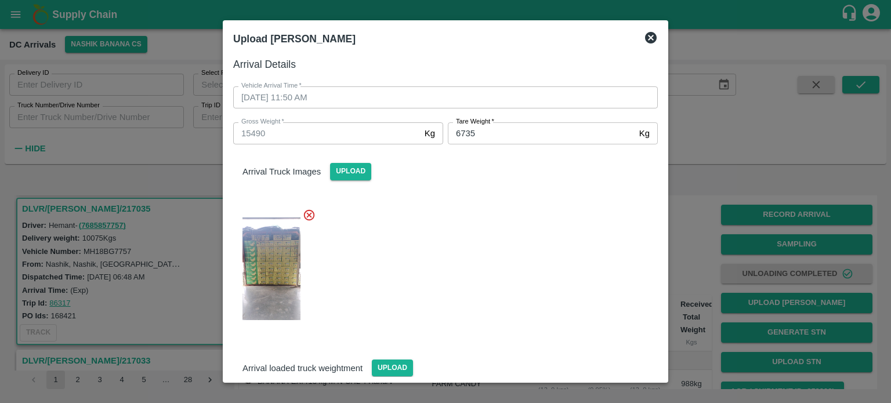
click at [496, 270] on div at bounding box center [441, 265] width 434 height 133
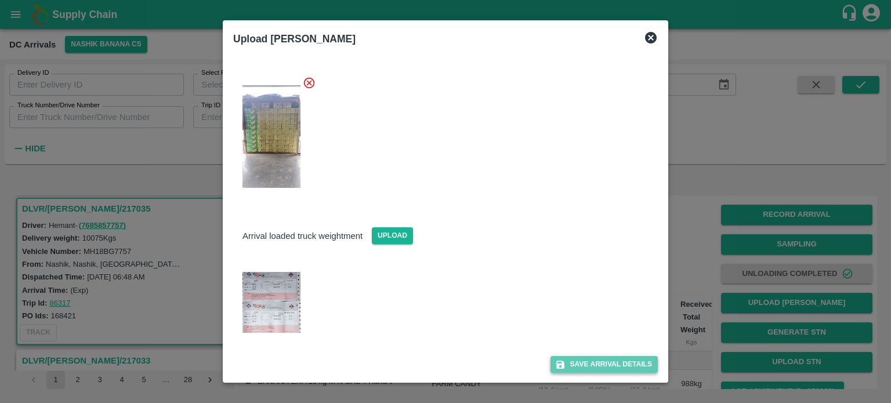
click at [596, 364] on button "Save Arrival Details" at bounding box center [603, 364] width 107 height 17
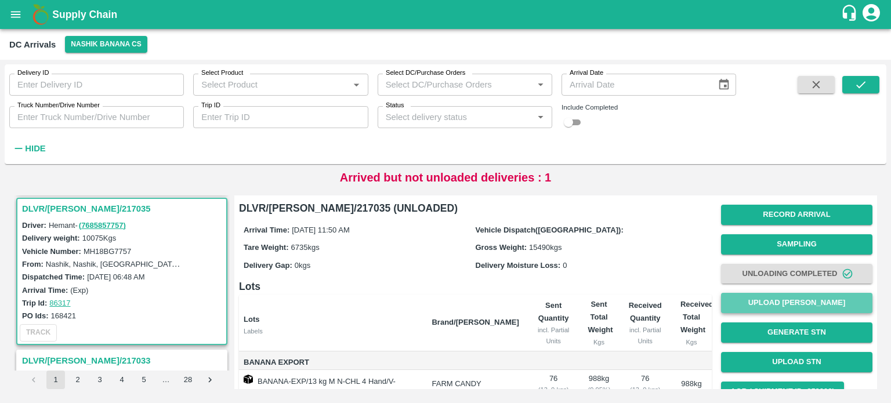
click at [788, 299] on button "Upload [PERSON_NAME]" at bounding box center [796, 303] width 151 height 20
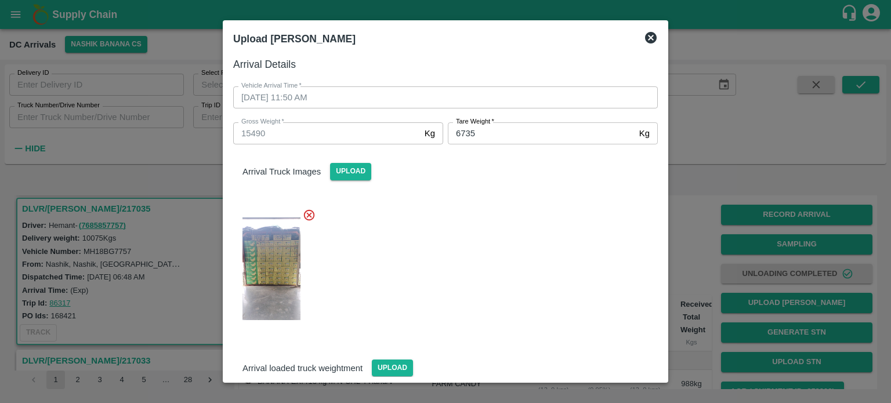
click at [651, 39] on icon at bounding box center [651, 38] width 12 height 12
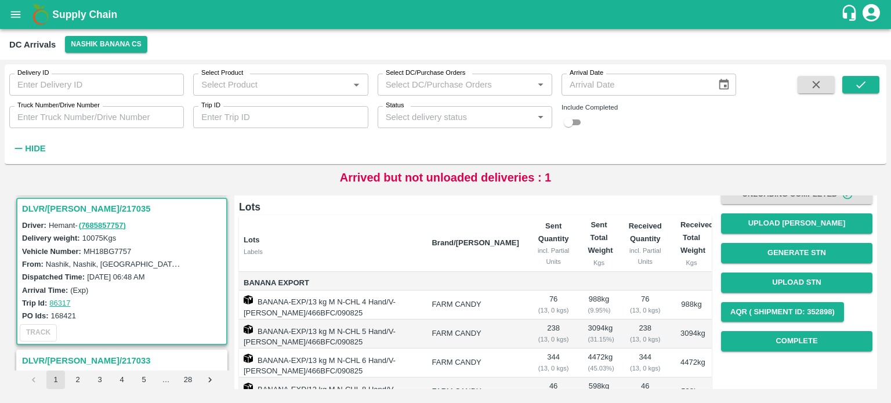
scroll to position [66, 0]
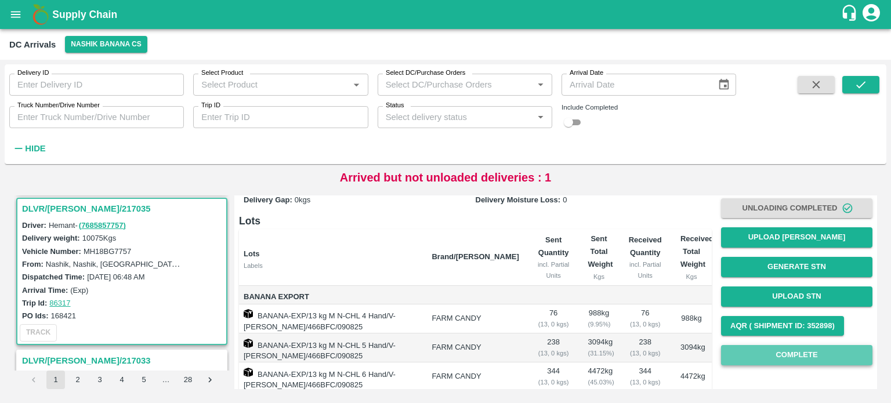
click at [790, 354] on button "Complete" at bounding box center [796, 355] width 151 height 20
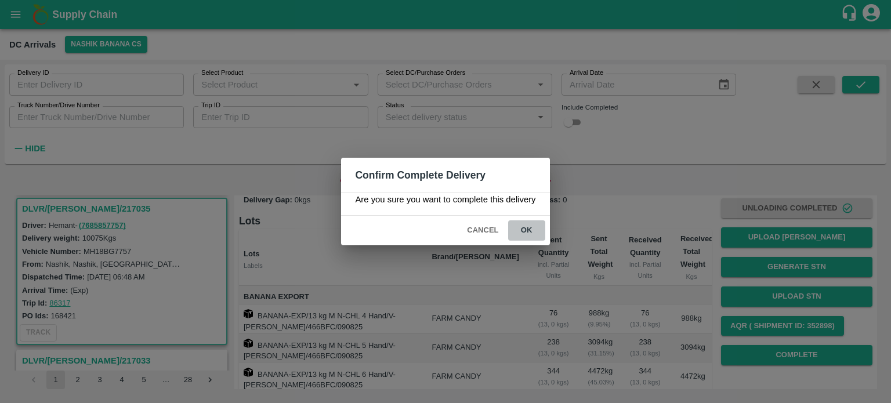
click at [525, 233] on button "ok" at bounding box center [526, 230] width 37 height 20
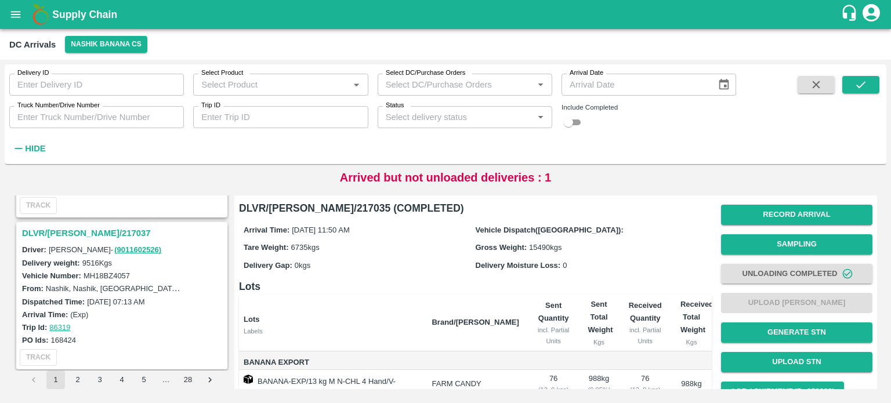
scroll to position [128, 0]
click at [74, 236] on h3 "DLVR/[PERSON_NAME]/217037" at bounding box center [123, 234] width 203 height 15
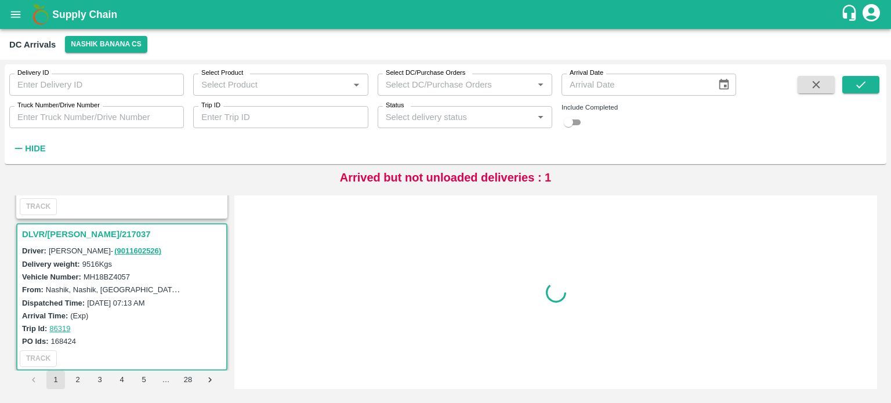
scroll to position [155, 0]
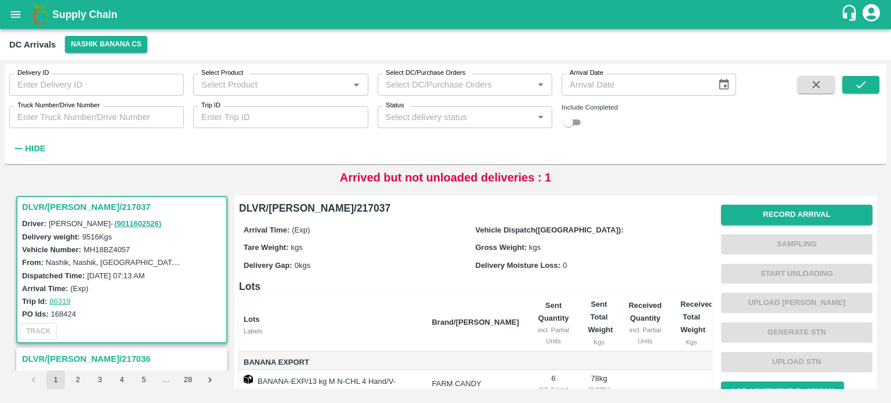
click at [104, 253] on div "Vehicle Number: MH18BZ4057" at bounding box center [123, 249] width 203 height 13
copy label "MH18BZ4057"
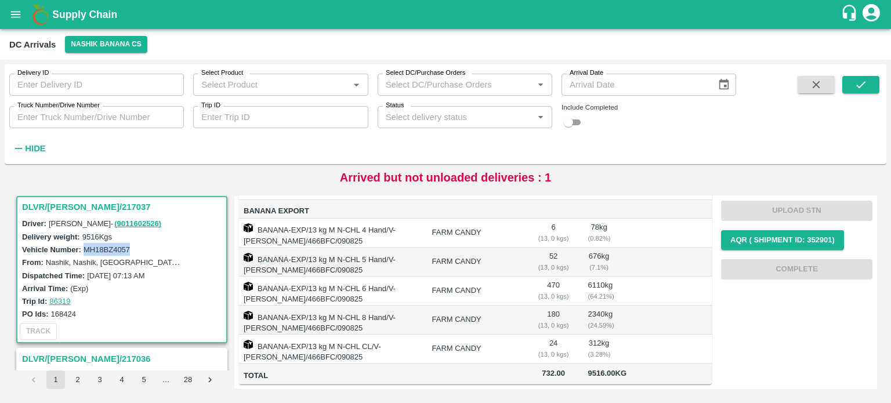
scroll to position [0, 0]
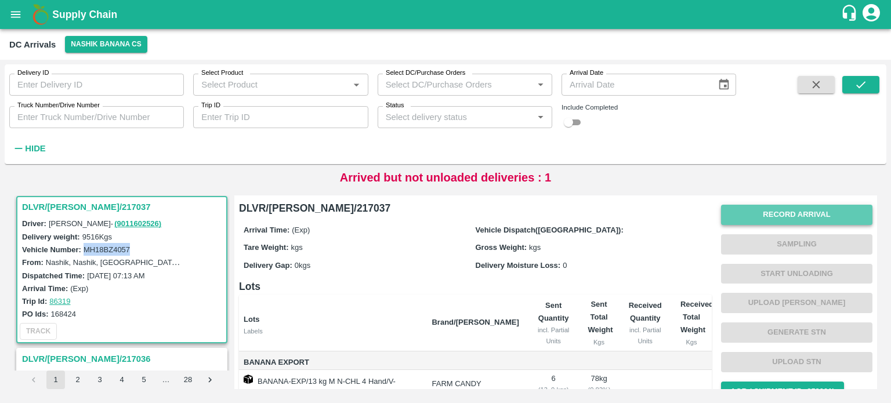
click at [796, 215] on button "Record Arrival" at bounding box center [796, 215] width 151 height 20
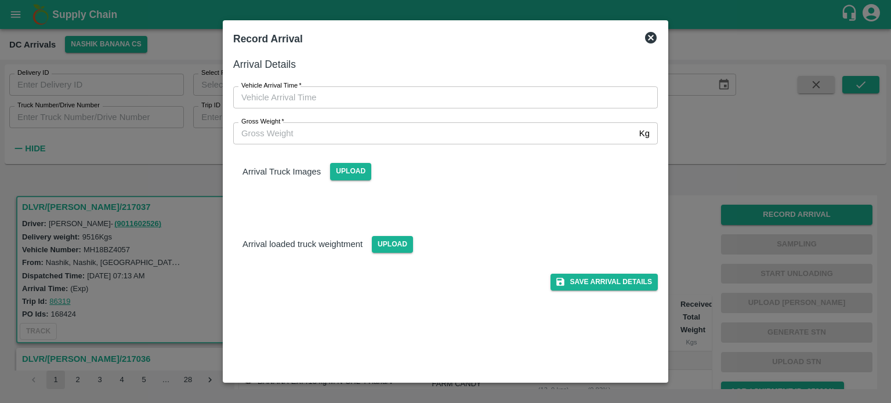
click at [490, 110] on div "Gross Weight   * Kg Gross Weight" at bounding box center [438, 126] width 438 height 36
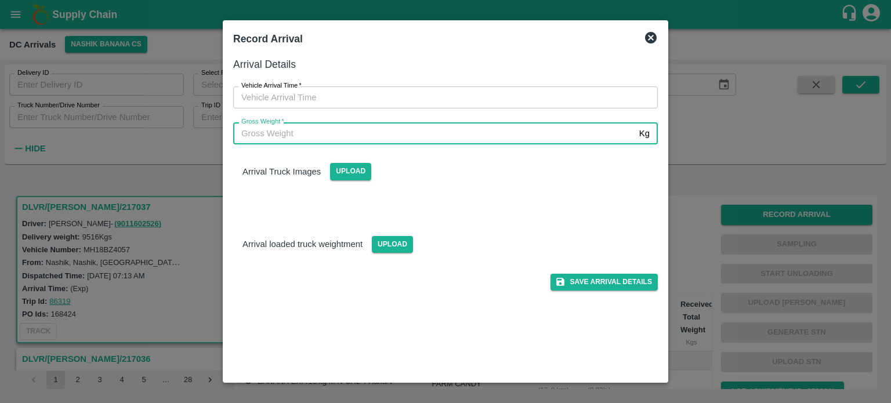
click at [471, 136] on input "Gross Weight   *" at bounding box center [433, 133] width 401 height 22
type input "17725"
type input "DD/MM/YYYY hh:mm aa"
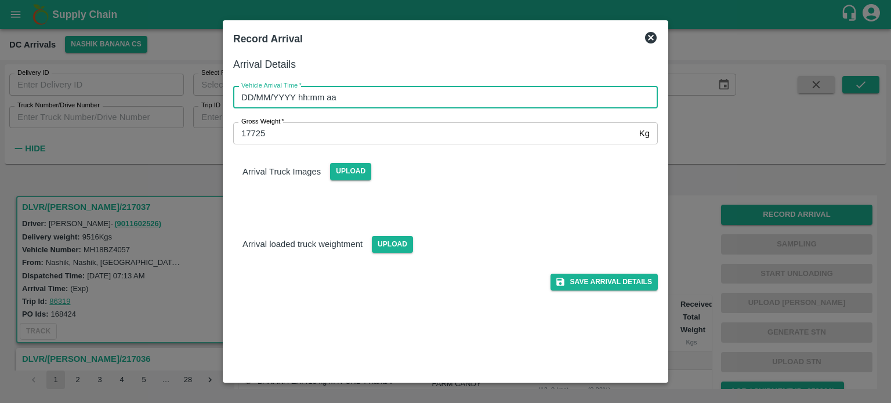
click at [367, 99] on input "DD/MM/YYYY hh:mm aa" at bounding box center [441, 97] width 416 height 22
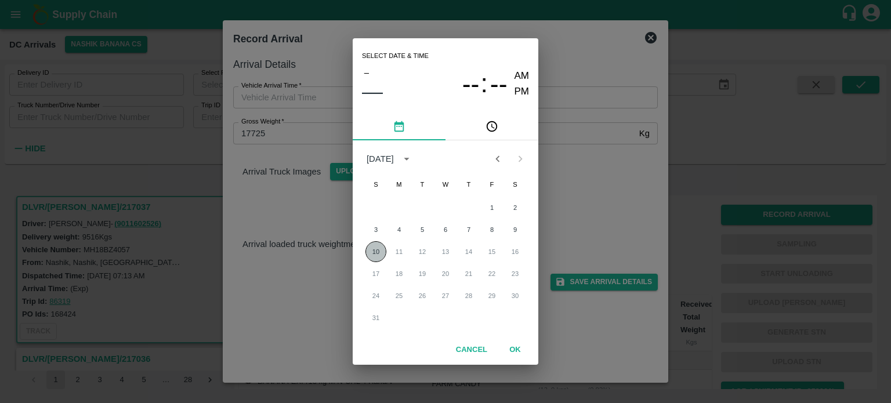
click at [375, 254] on button "10" at bounding box center [375, 251] width 21 height 21
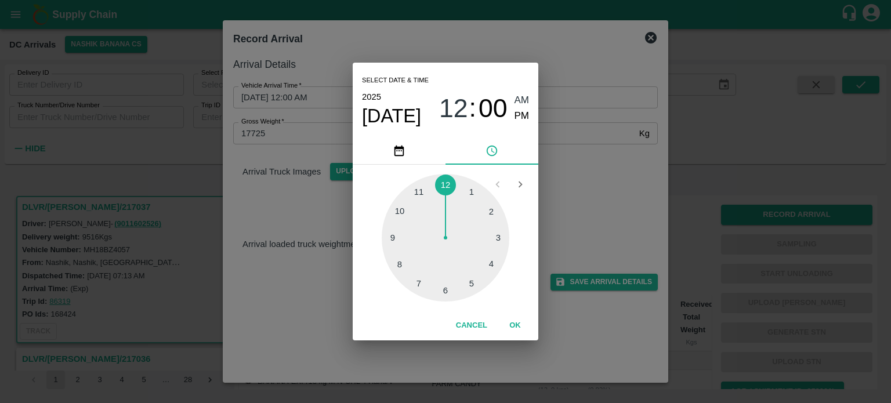
click at [445, 289] on div at bounding box center [446, 238] width 128 height 128
click at [392, 237] on div at bounding box center [446, 238] width 128 height 128
type input "[DATE] 06:45 AM"
click at [598, 192] on div "Select date & time [DATE] 06 : 45 AM PM 05 10 15 20 25 30 35 40 45 50 55 00 Can…" at bounding box center [445, 201] width 891 height 403
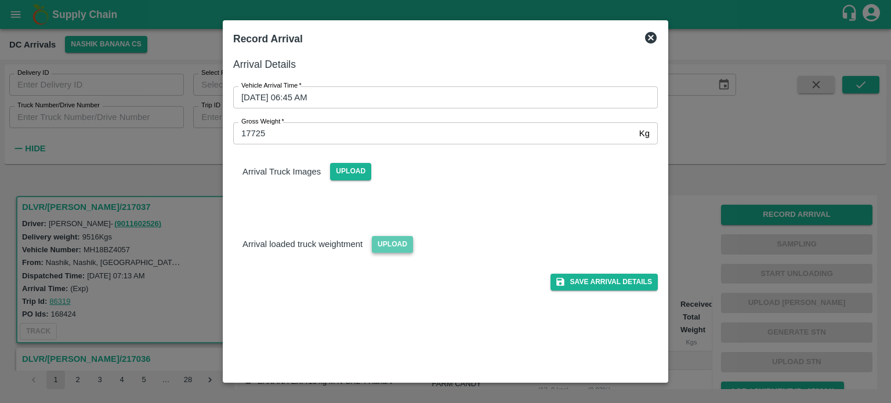
click at [390, 244] on span "Upload" at bounding box center [392, 244] width 41 height 17
click at [0, 0] on input "Upload" at bounding box center [0, 0] width 0 height 0
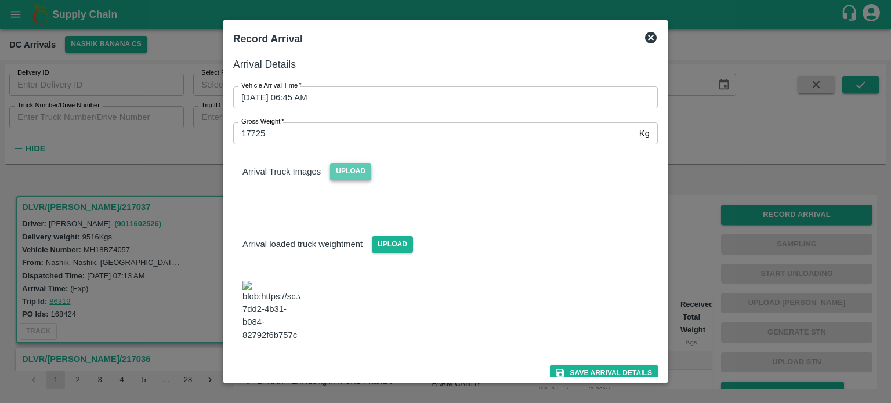
click at [351, 170] on span "Upload" at bounding box center [350, 171] width 41 height 17
click at [0, 0] on input "Upload" at bounding box center [0, 0] width 0 height 0
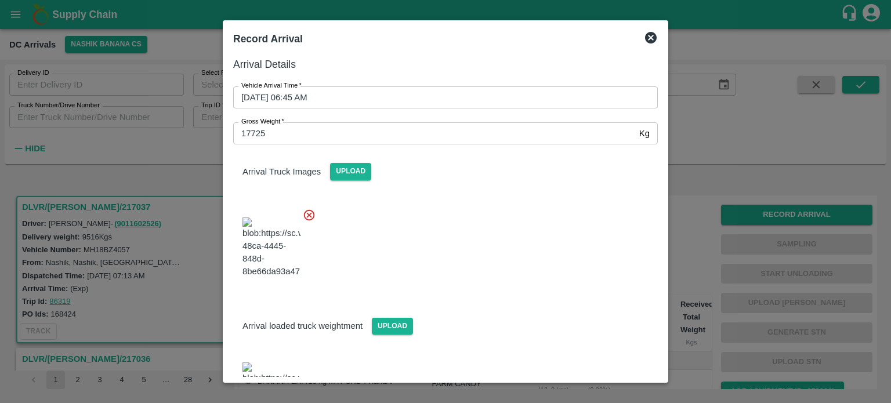
click at [561, 263] on div at bounding box center [441, 244] width 434 height 91
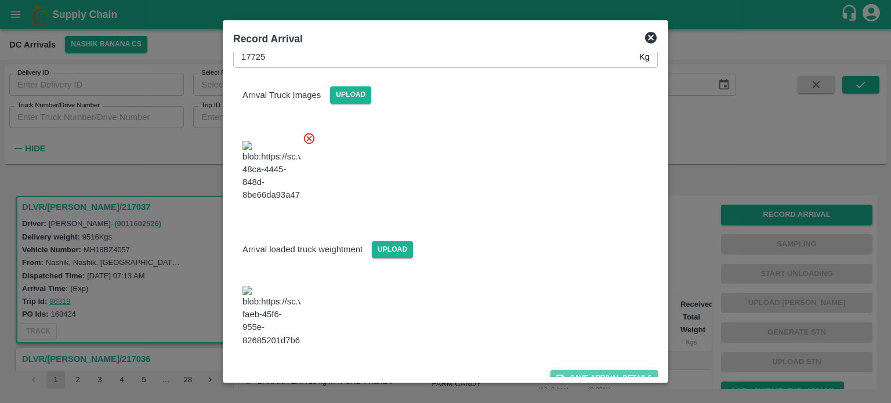
click at [594, 370] on button "Save Arrival Details" at bounding box center [603, 378] width 107 height 17
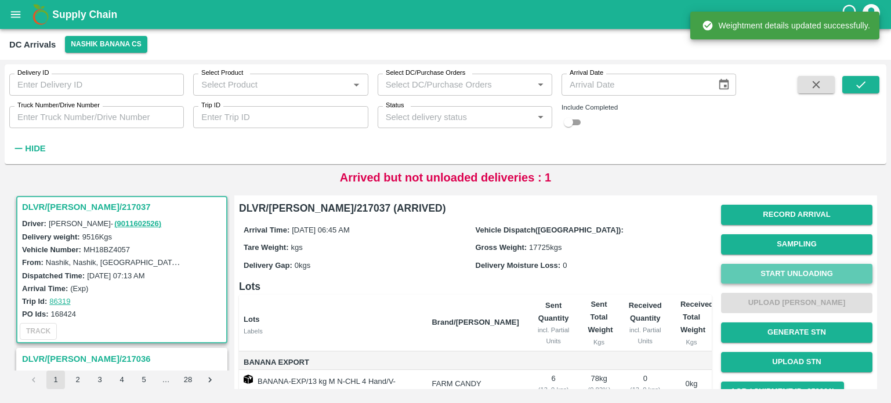
click at [785, 272] on button "Start Unloading" at bounding box center [796, 274] width 151 height 20
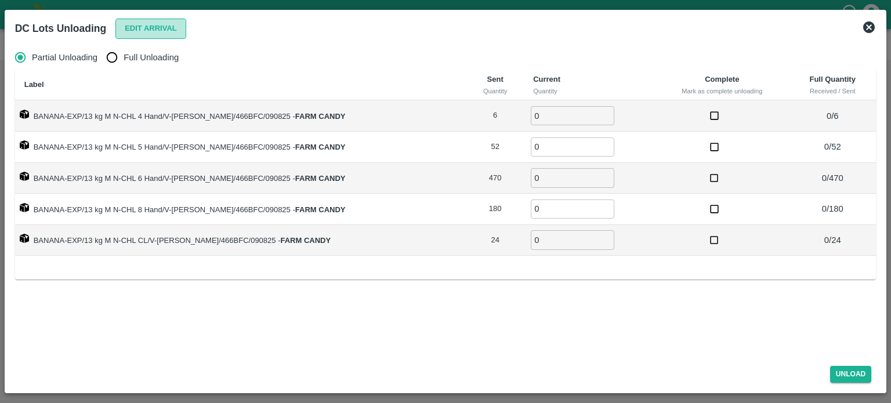
click at [151, 32] on button "Edit Arrival" at bounding box center [150, 29] width 71 height 20
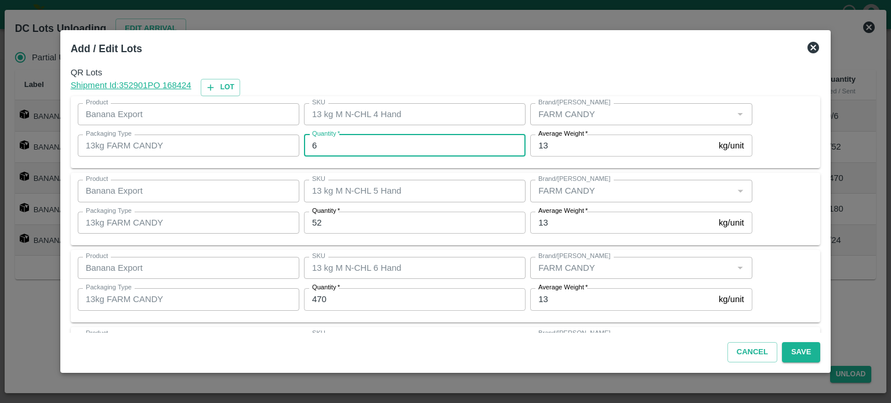
click at [327, 143] on input "6" at bounding box center [415, 146] width 222 height 22
click at [320, 222] on input "52" at bounding box center [415, 223] width 222 height 22
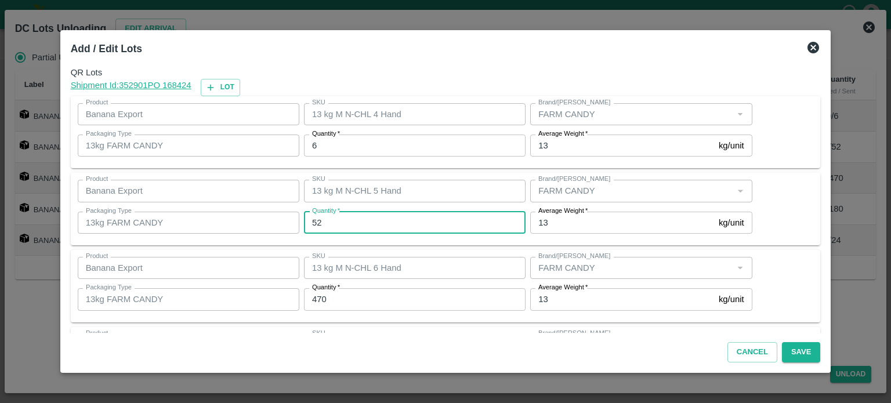
click at [320, 222] on input "52" at bounding box center [415, 223] width 222 height 22
type input "58"
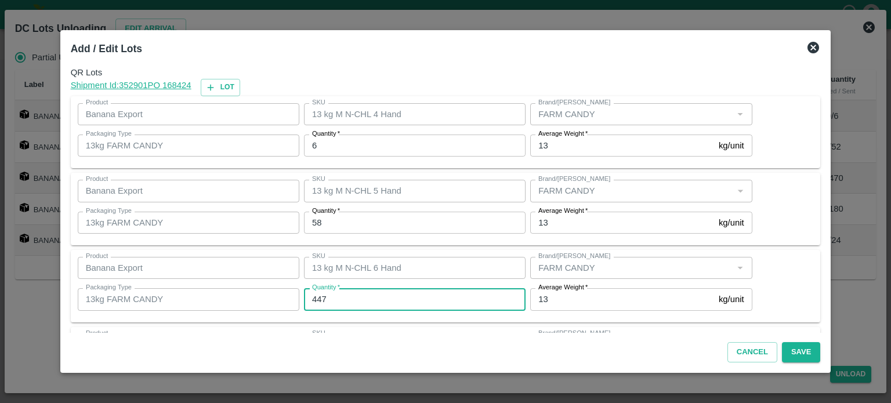
type input "447"
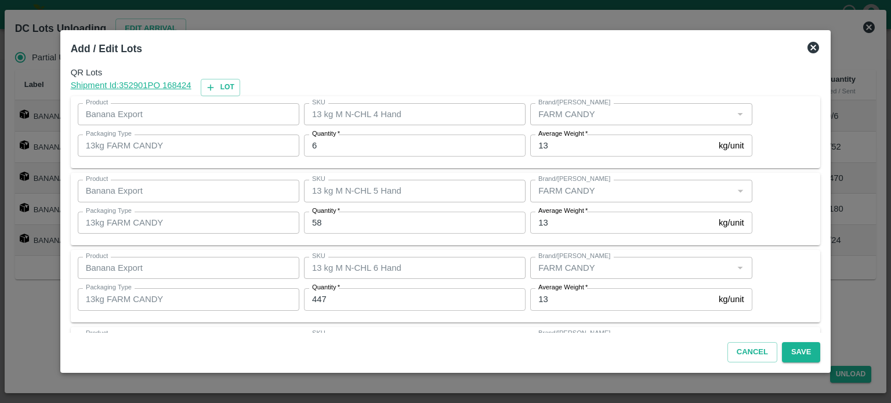
scroll to position [152, 0]
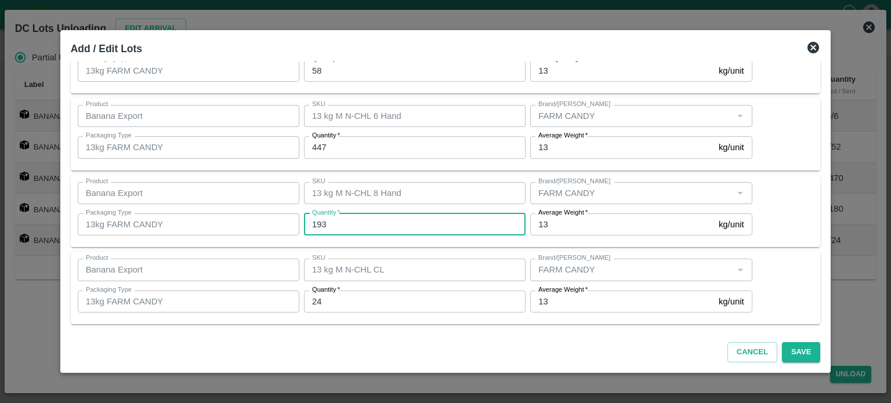
type input "193"
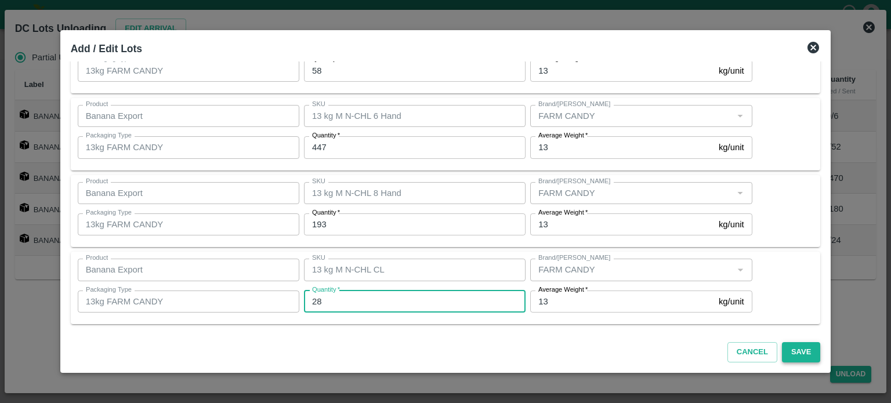
type input "28"
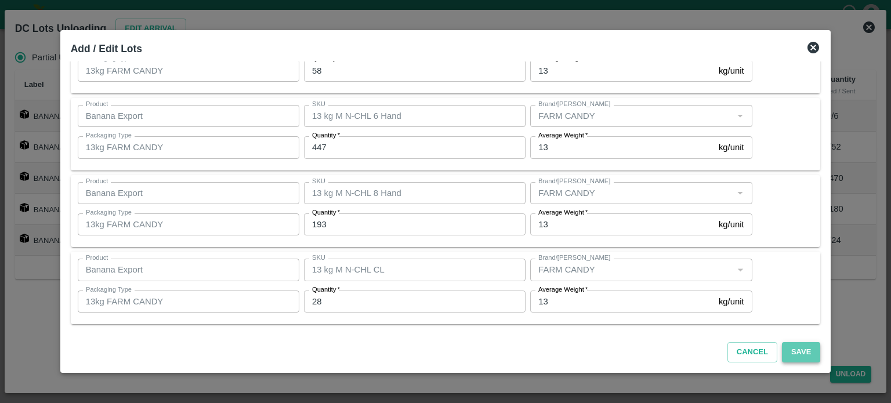
click at [784, 354] on button "Save" at bounding box center [801, 352] width 38 height 20
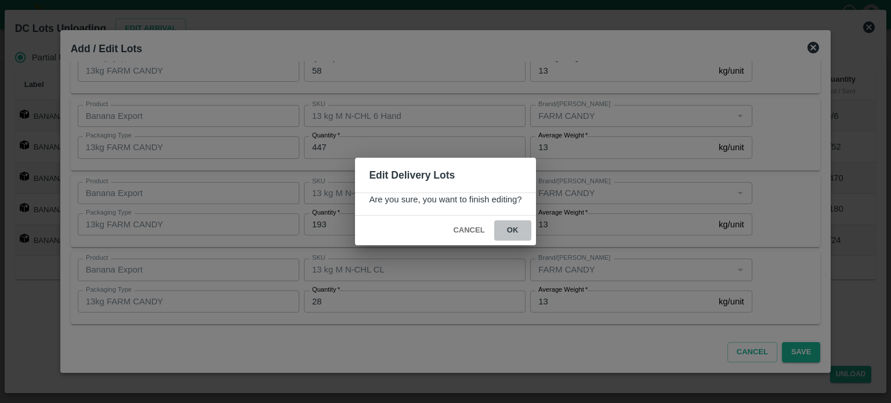
click at [512, 228] on button "ok" at bounding box center [512, 230] width 37 height 20
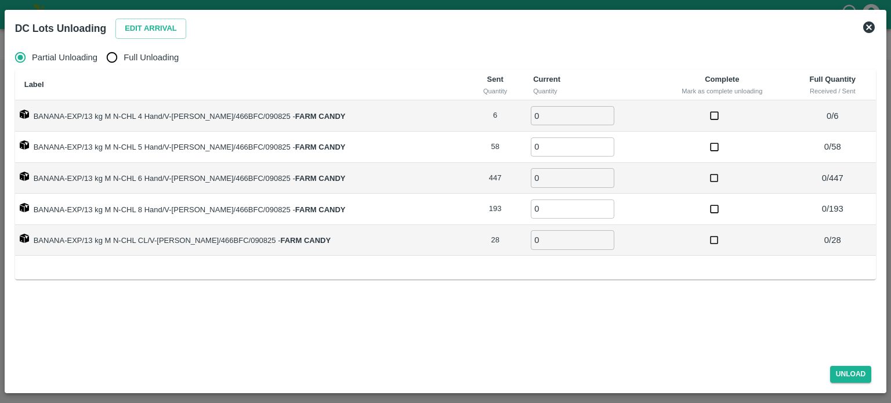
click at [116, 55] on input "Full Unloading" at bounding box center [111, 57] width 23 height 23
radio input "true"
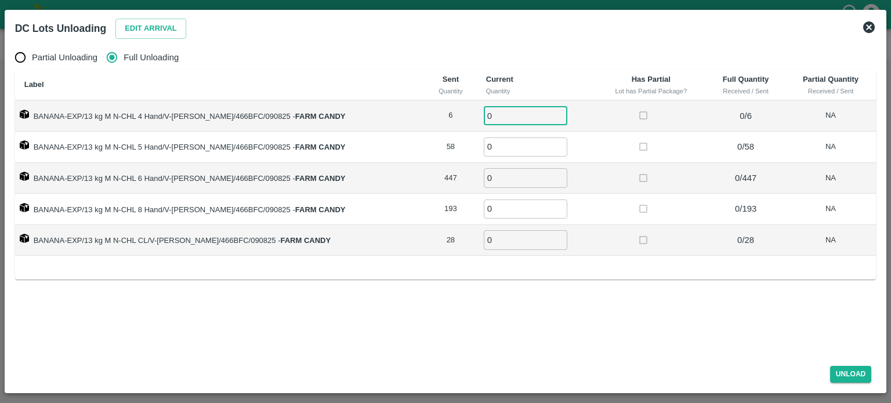
click at [484, 108] on input "0" at bounding box center [526, 115] width 84 height 19
type input "6"
type input "58"
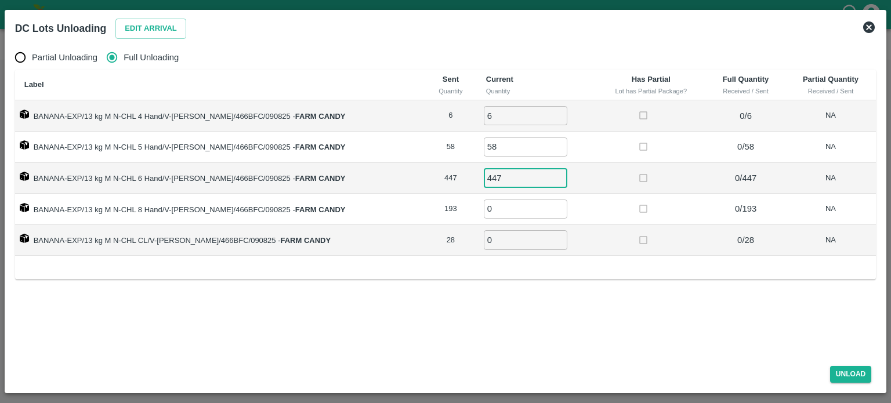
type input "447"
type input "193"
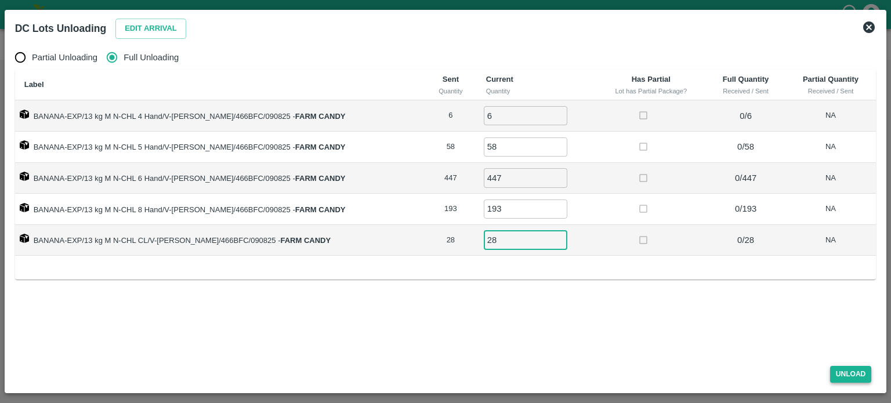
type input "28"
click at [854, 374] on button "Unload" at bounding box center [851, 374] width 42 height 17
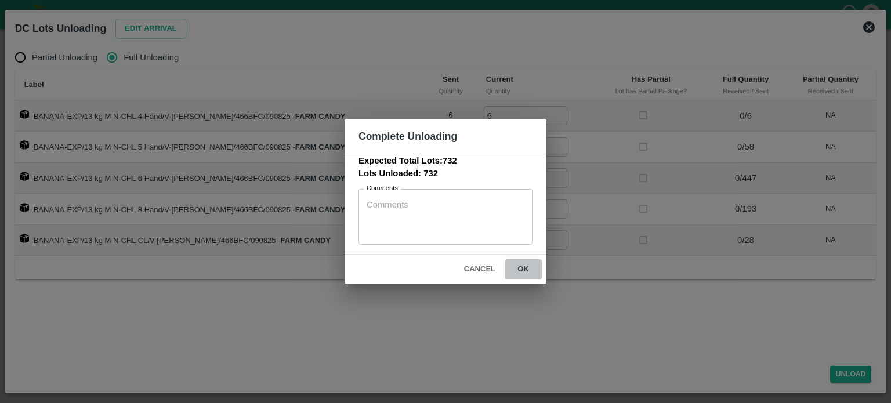
click at [518, 266] on button "ok" at bounding box center [523, 269] width 37 height 20
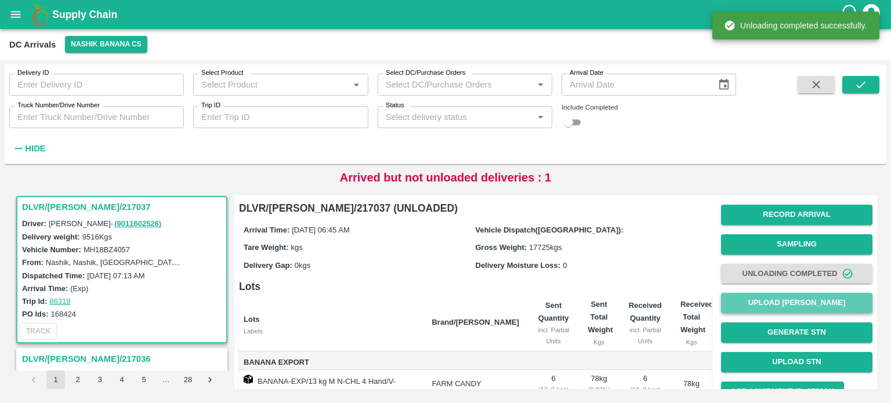
click at [789, 297] on button "Upload [PERSON_NAME]" at bounding box center [796, 303] width 151 height 20
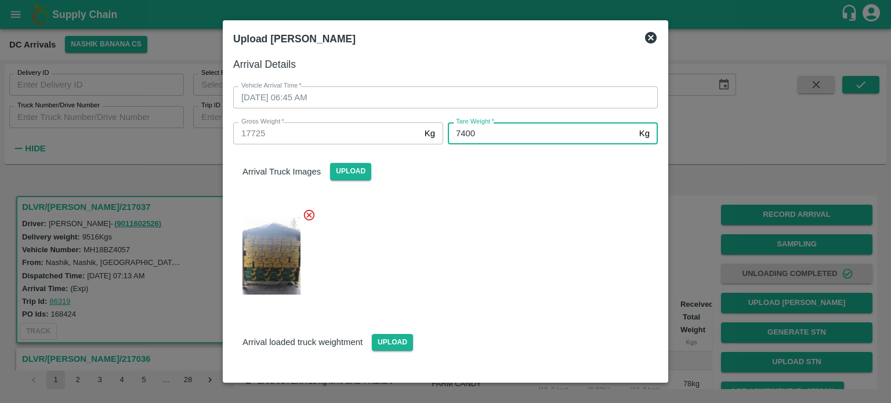
type input "7400"
click at [590, 313] on div "Arrival loaded truck weightment Upload" at bounding box center [441, 363] width 434 height 115
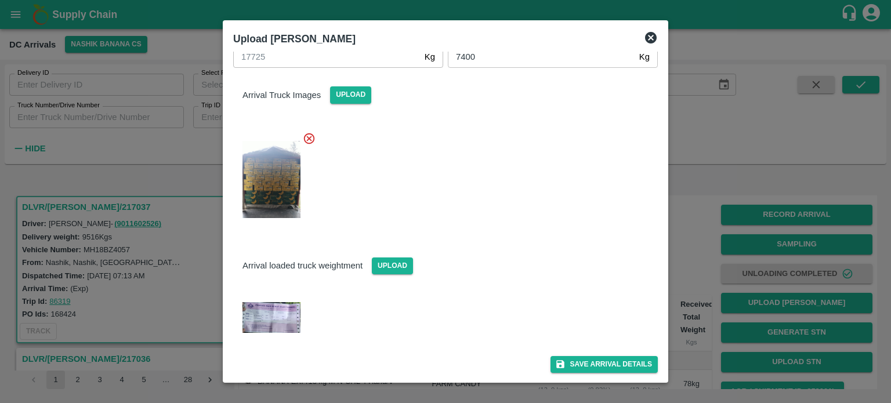
scroll to position [77, 0]
click at [589, 362] on button "Save Arrival Details" at bounding box center [603, 364] width 107 height 17
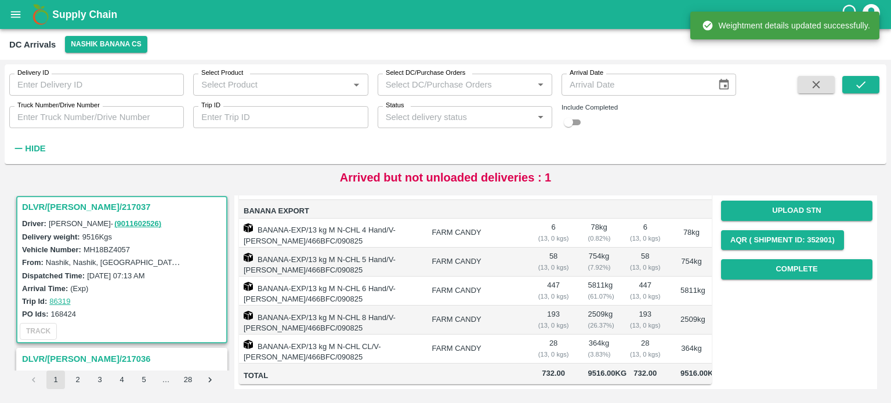
scroll to position [211, 0]
click at [808, 259] on button "Complete" at bounding box center [796, 269] width 151 height 20
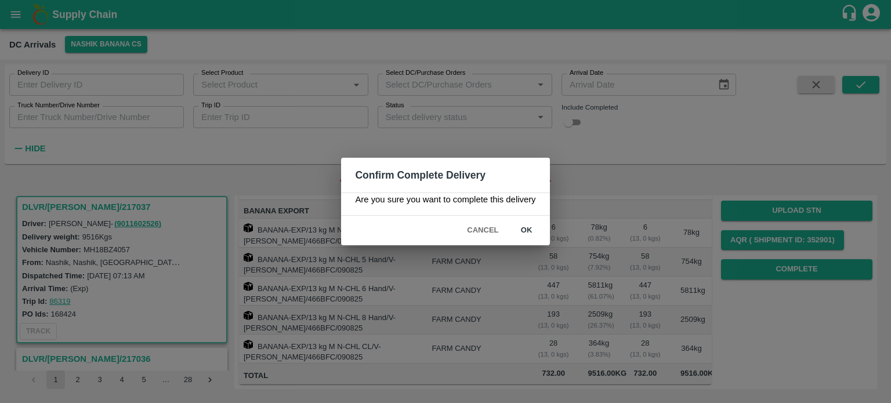
click at [524, 231] on button "ok" at bounding box center [526, 230] width 37 height 20
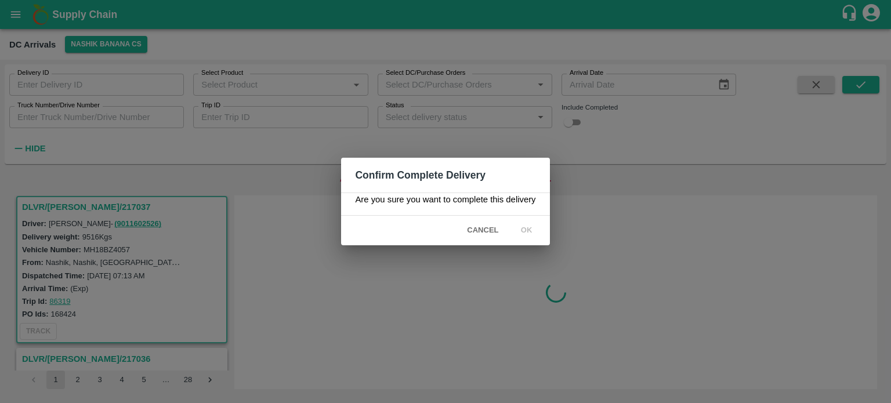
scroll to position [0, 0]
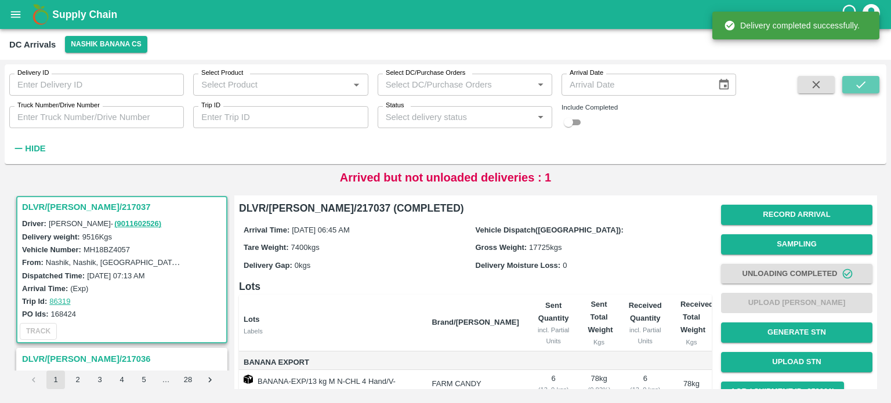
click at [851, 86] on button "submit" at bounding box center [860, 84] width 37 height 17
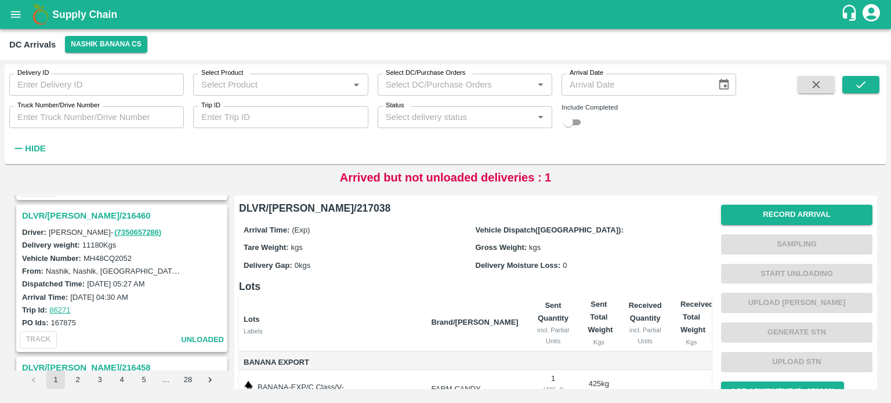
scroll to position [443, 0]
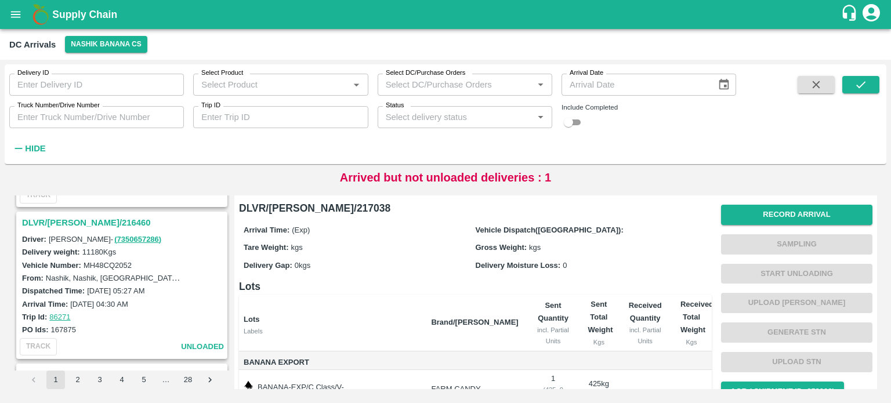
click at [88, 223] on h3 "DLVR/[PERSON_NAME]/216460" at bounding box center [123, 222] width 203 height 15
